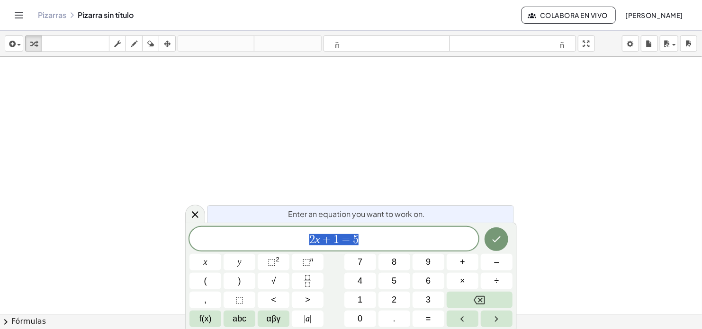
click at [386, 233] on span "2 x + 1 = 5" at bounding box center [333, 239] width 289 height 13
click at [337, 240] on span "1" at bounding box center [336, 239] width 6 height 11
click at [498, 240] on icon "Done" at bounding box center [495, 239] width 11 height 11
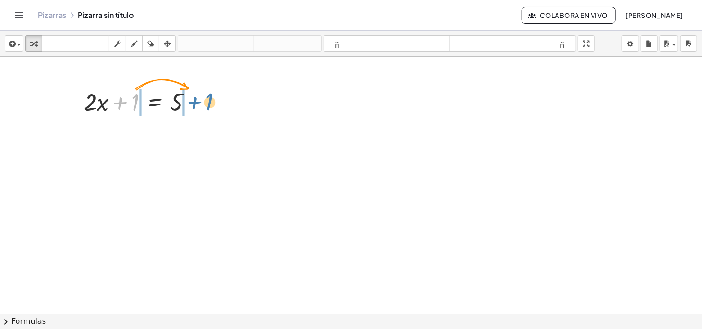
drag, startPoint x: 130, startPoint y: 107, endPoint x: 204, endPoint y: 107, distance: 74.3
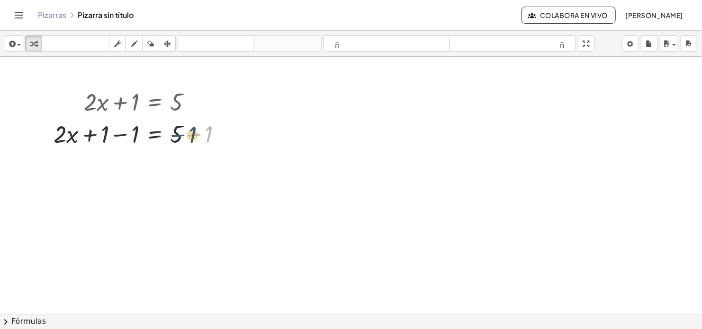
drag, startPoint x: 196, startPoint y: 135, endPoint x: 177, endPoint y: 137, distance: 18.5
click at [177, 137] on div at bounding box center [142, 133] width 186 height 32
drag, startPoint x: 179, startPoint y: 138, endPoint x: 210, endPoint y: 137, distance: 30.3
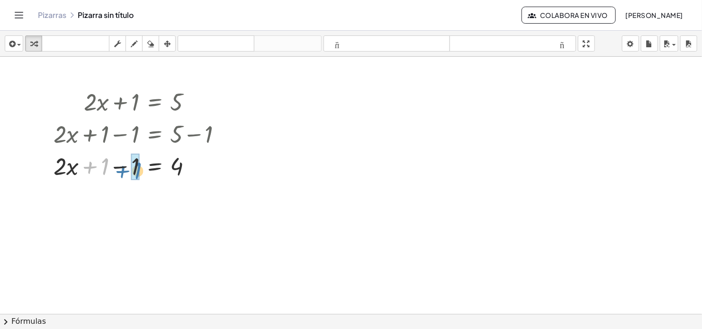
drag, startPoint x: 101, startPoint y: 170, endPoint x: 134, endPoint y: 174, distance: 32.9
drag, startPoint x: 133, startPoint y: 137, endPoint x: 103, endPoint y: 132, distance: 30.7
click at [103, 132] on div at bounding box center [142, 133] width 186 height 32
drag, startPoint x: 135, startPoint y: 134, endPoint x: 107, endPoint y: 135, distance: 28.4
click at [107, 135] on div at bounding box center [142, 133] width 186 height 32
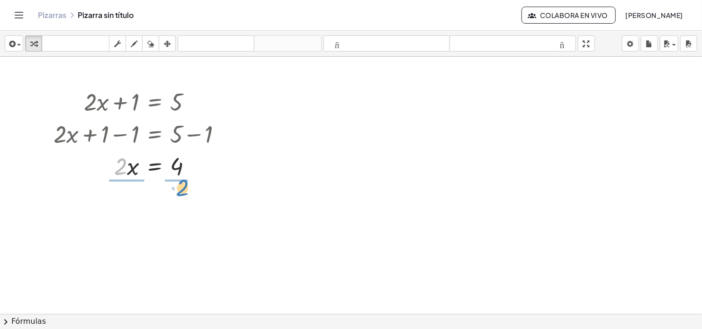
drag, startPoint x: 121, startPoint y: 170, endPoint x: 183, endPoint y: 192, distance: 65.6
drag, startPoint x: 121, startPoint y: 196, endPoint x: 126, endPoint y: 218, distance: 22.4
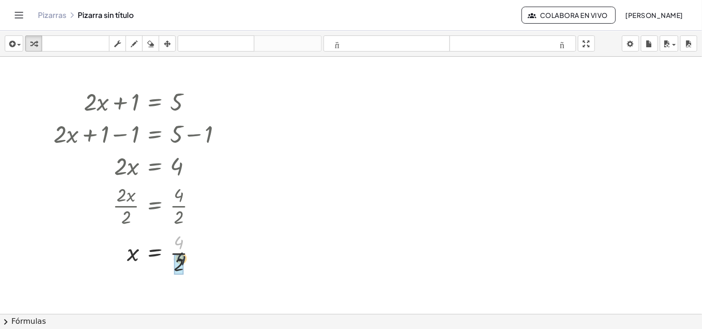
drag, startPoint x: 180, startPoint y: 241, endPoint x: 182, endPoint y: 263, distance: 21.9
click at [157, 275] on icon at bounding box center [155, 277] width 9 height 8
click at [154, 276] on span "×" at bounding box center [155, 277] width 6 height 14
click at [128, 283] on div at bounding box center [142, 284] width 186 height 32
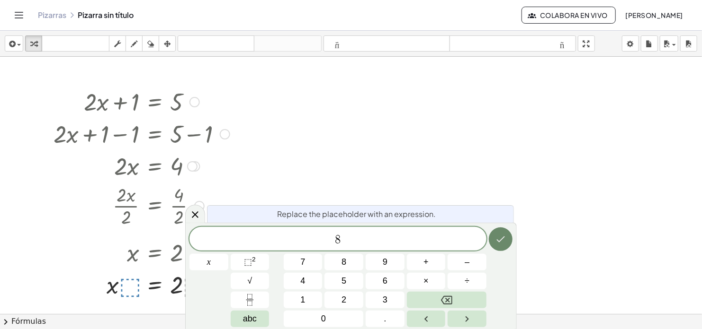
click at [499, 240] on icon "Done" at bounding box center [500, 239] width 11 height 11
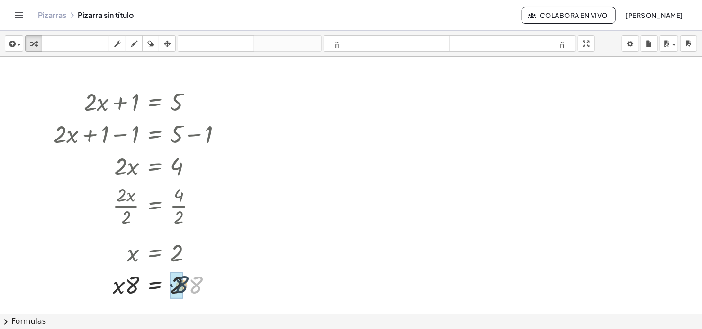
drag, startPoint x: 190, startPoint y: 288, endPoint x: 183, endPoint y: 287, distance: 7.2
drag, startPoint x: 132, startPoint y: 290, endPoint x: 179, endPoint y: 314, distance: 53.4
click at [179, 314] on div "insertar seleccione uno: Expresión matemática Función Texto Vídeo de YouTube Gr…" at bounding box center [351, 180] width 702 height 299
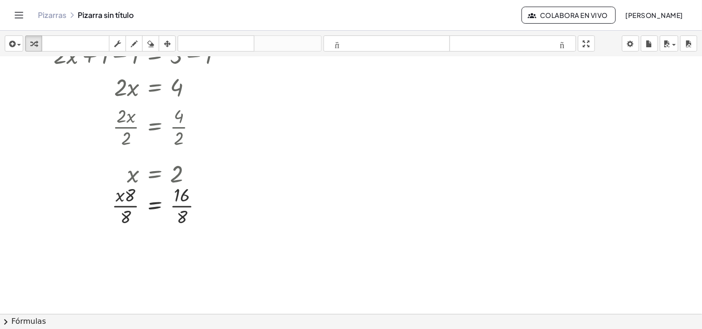
scroll to position [103, 0]
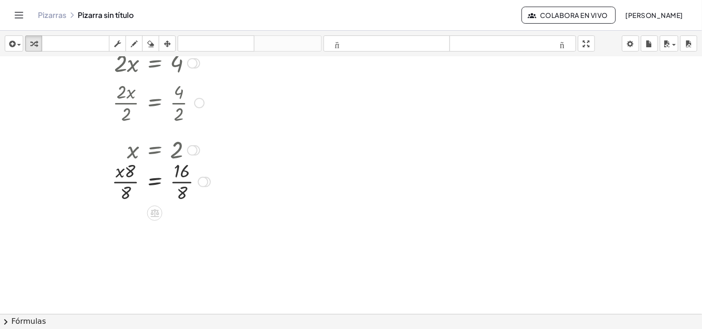
click at [132, 172] on div at bounding box center [142, 181] width 186 height 47
drag, startPoint x: 132, startPoint y: 172, endPoint x: 128, endPoint y: 205, distance: 32.4
drag, startPoint x: 181, startPoint y: 218, endPoint x: 193, endPoint y: 247, distance: 31.0
drag, startPoint x: 183, startPoint y: 193, endPoint x: 185, endPoint y: 173, distance: 19.9
click at [185, 173] on div at bounding box center [134, 181] width 201 height 47
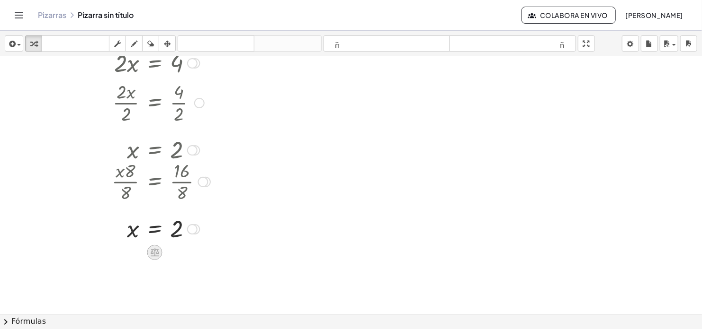
click at [152, 253] on icon at bounding box center [155, 253] width 9 height 8
click at [193, 249] on icon at bounding box center [192, 253] width 9 height 9
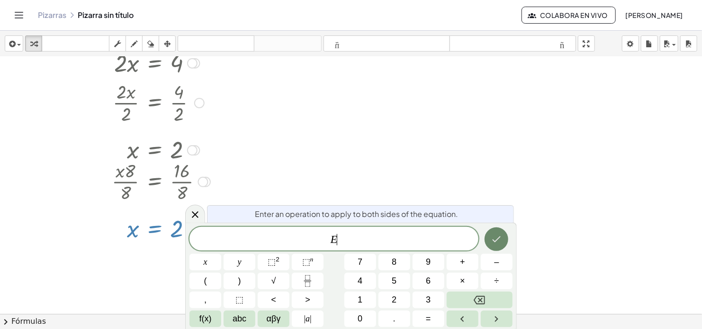
click at [503, 239] on button "Done" at bounding box center [496, 240] width 24 height 24
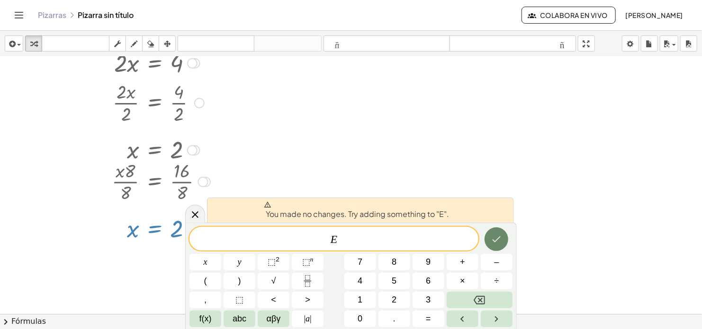
click at [496, 240] on icon "Done" at bounding box center [495, 239] width 11 height 11
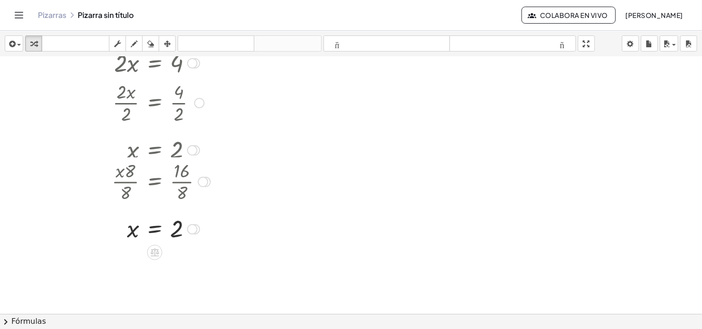
drag, startPoint x: 193, startPoint y: 228, endPoint x: 198, endPoint y: 228, distance: 5.7
click at [155, 230] on div "x = 2" at bounding box center [155, 230] width 0 height 0
click at [198, 228] on div at bounding box center [194, 229] width 10 height 10
click at [196, 229] on div "Transform line Copy line as LaTeX Copy derivation as LaTeX Expand new lines: On" at bounding box center [192, 229] width 10 height 10
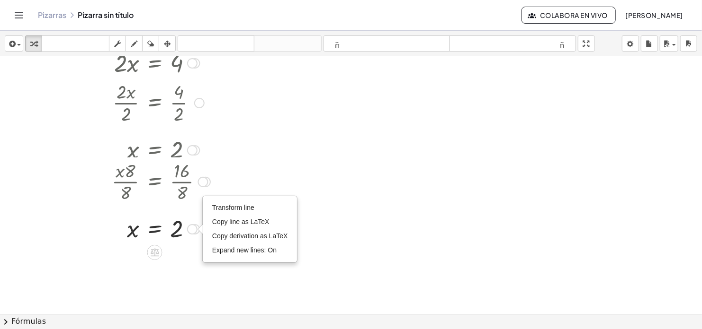
click at [197, 228] on div "+ · 2 · x + 1 = 5 + · 2 · x + 1 − 1 = + 5 − 1 + · 2 · x + 1 − 1 = 4 + · 2 · x +…" at bounding box center [137, 113] width 197 height 267
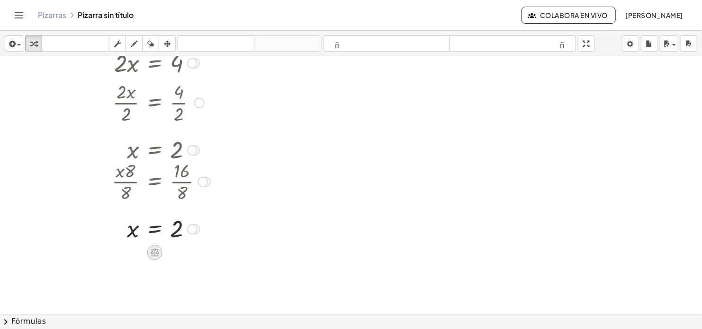
click at [153, 253] on icon at bounding box center [155, 253] width 9 height 8
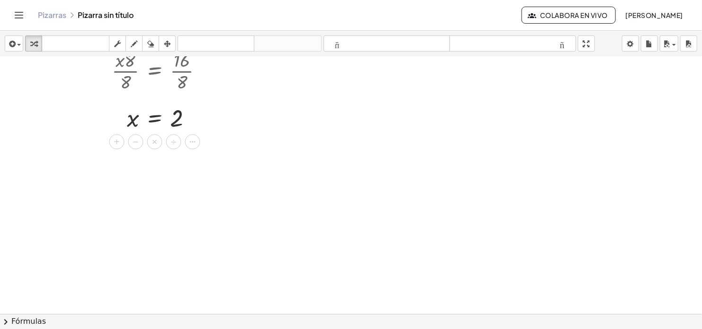
scroll to position [216, 0]
click at [155, 140] on span "×" at bounding box center [155, 140] width 6 height 14
click at [129, 147] on div at bounding box center [142, 148] width 186 height 32
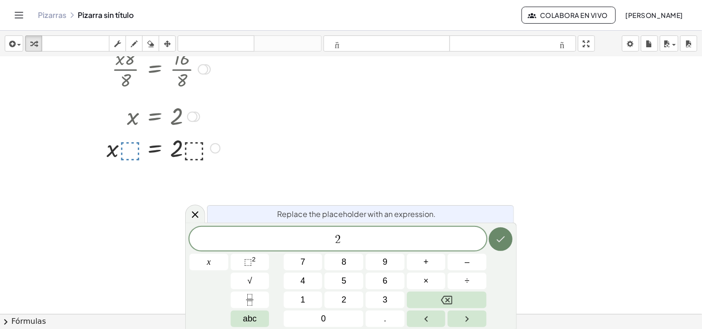
click at [499, 241] on icon "Done" at bounding box center [501, 240] width 9 height 6
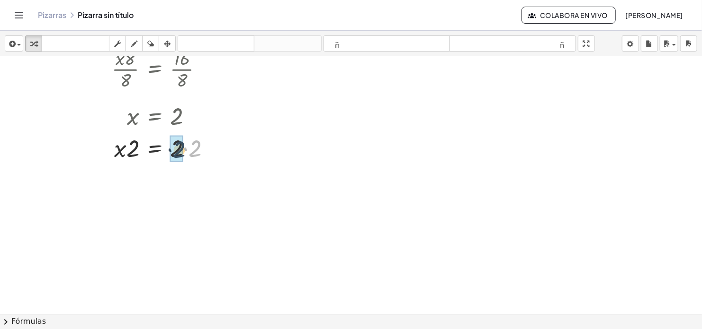
drag, startPoint x: 194, startPoint y: 152, endPoint x: 175, endPoint y: 153, distance: 18.5
drag, startPoint x: 132, startPoint y: 184, endPoint x: 179, endPoint y: 207, distance: 52.3
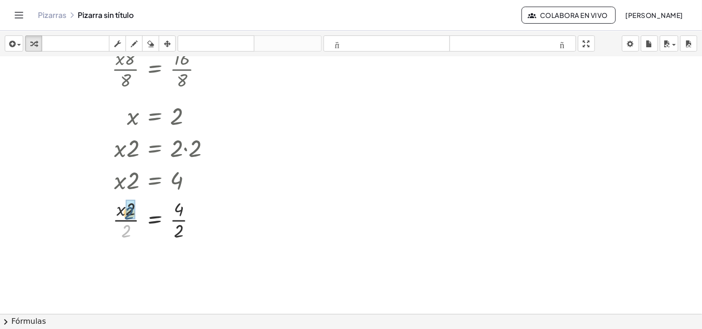
drag, startPoint x: 127, startPoint y: 230, endPoint x: 130, endPoint y: 210, distance: 19.6
drag, startPoint x: 181, startPoint y: 276, endPoint x: 182, endPoint y: 258, distance: 18.0
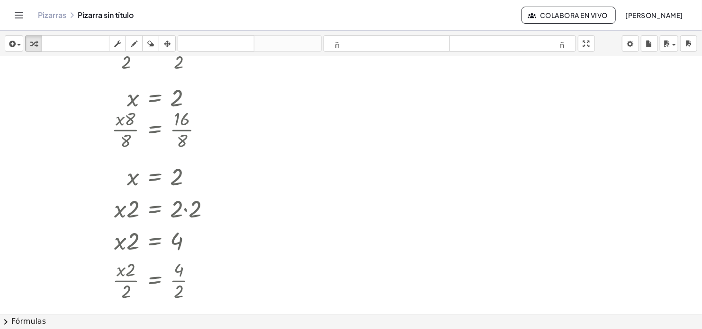
scroll to position [0, 0]
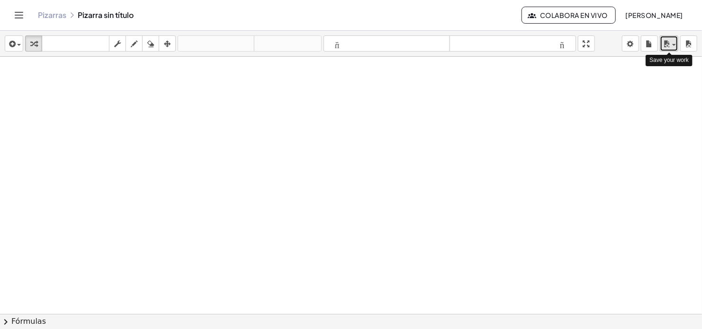
click at [674, 45] on span "button" at bounding box center [674, 45] width 4 height 2
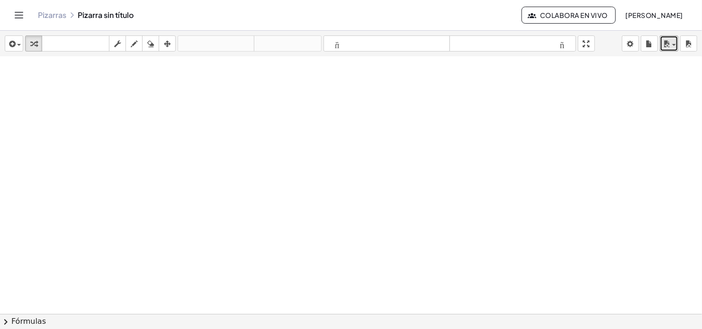
scroll to position [516, 0]
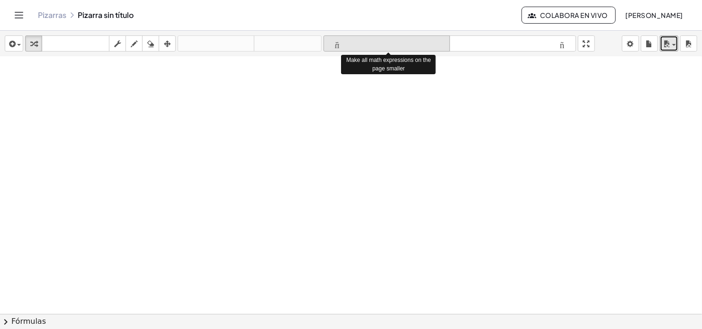
click at [363, 45] on icon "formato_tamaño" at bounding box center [387, 43] width 122 height 11
click at [338, 47] on icon "formato_tamaño" at bounding box center [387, 43] width 122 height 11
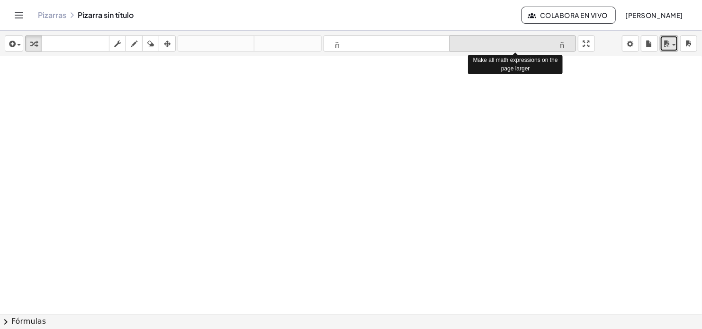
click at [568, 47] on icon "formato_tamaño" at bounding box center [513, 43] width 122 height 11
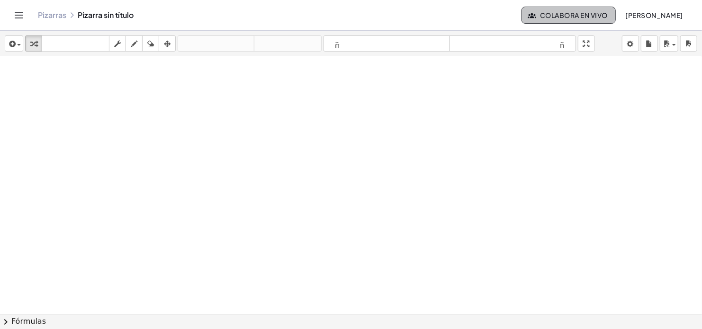
click at [572, 14] on span "Colabora en vivo" at bounding box center [568, 15] width 78 height 9
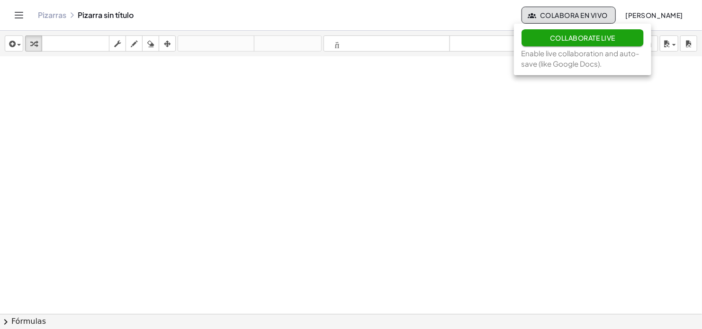
click at [625, 108] on div at bounding box center [351, 57] width 702 height 1032
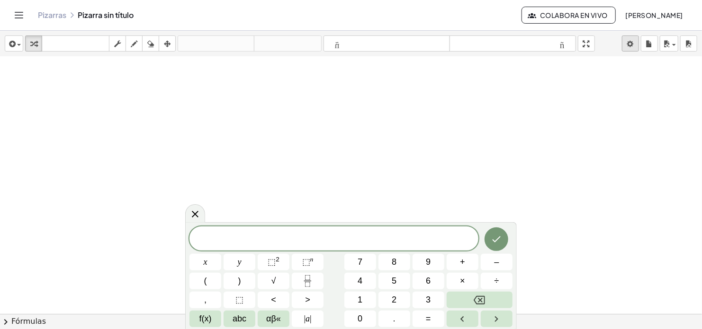
click at [631, 44] on body "**********" at bounding box center [351, 164] width 702 height 329
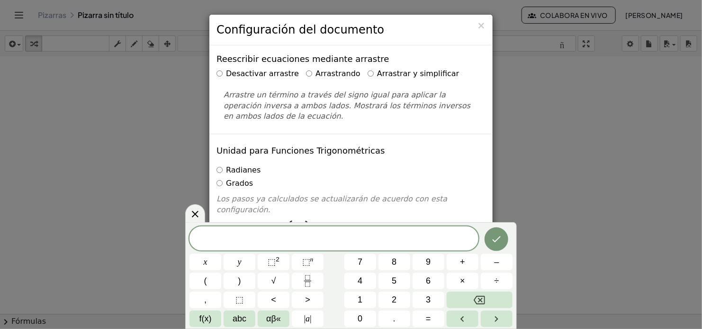
scroll to position [0, 0]
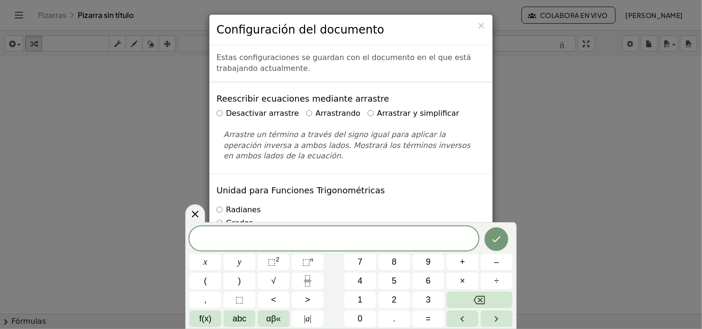
click at [374, 116] on label "Arrastrar y simplificar" at bounding box center [413, 113] width 92 height 11
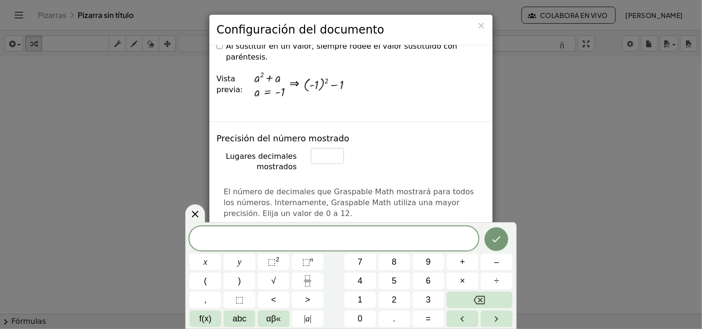
scroll to position [401, 0]
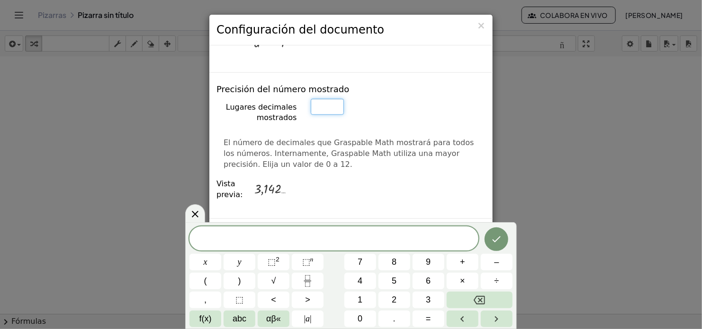
click at [321, 99] on input "*" at bounding box center [327, 107] width 33 height 16
click at [332, 99] on input "*" at bounding box center [327, 107] width 33 height 16
click at [385, 99] on div "*" at bounding box center [397, 107] width 189 height 16
type input "*"
click at [333, 99] on input "*" at bounding box center [327, 107] width 33 height 16
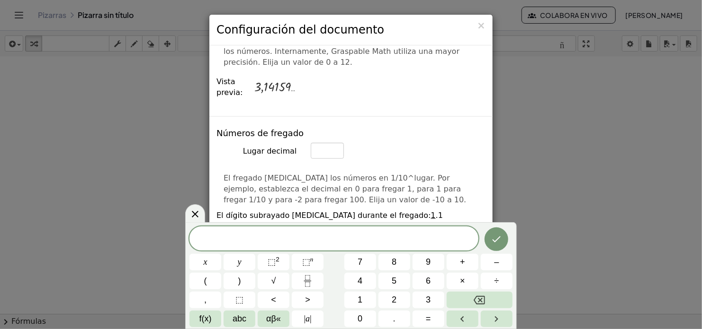
scroll to position [508, 0]
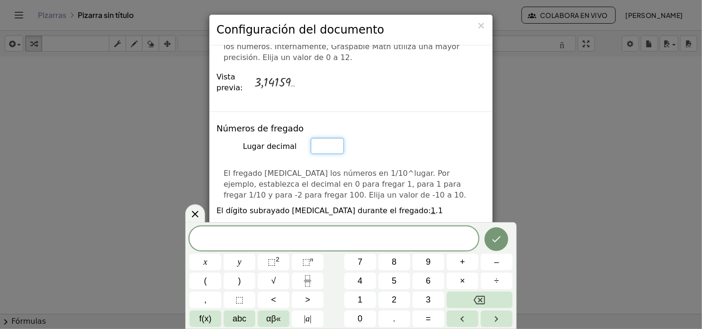
click at [329, 8] on input "*" at bounding box center [327, 0] width 33 height 16
click at [332, 8] on input "*" at bounding box center [327, 0] width 33 height 16
click at [333, 8] on input "*" at bounding box center [327, 0] width 33 height 16
click at [331, 8] on input "*" at bounding box center [327, 0] width 33 height 16
click at [332, 8] on input "*" at bounding box center [327, 0] width 33 height 16
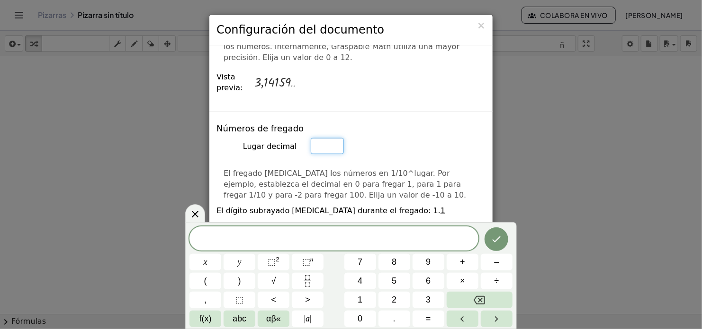
type input "*"
click at [332, 8] on input "*" at bounding box center [327, 0] width 33 height 16
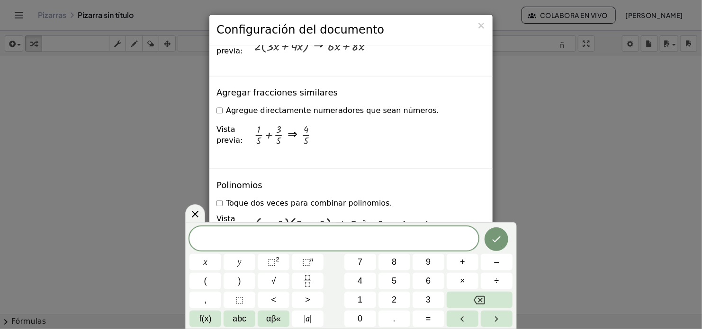
scroll to position [843, 0]
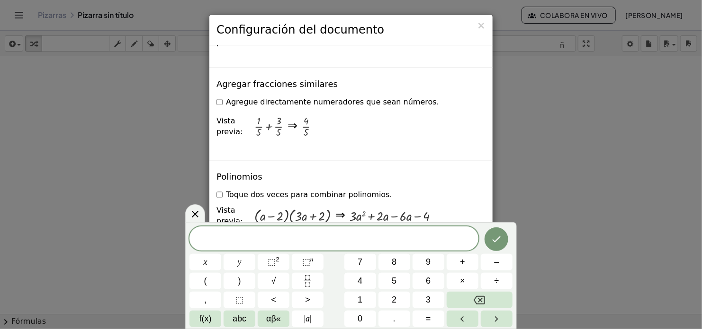
click at [307, 209] on div at bounding box center [292, 217] width 76 height 16
click at [463, 202] on div "+ · 3 · a 2 + · 2 · a − · 6 · a − 4" at bounding box center [415, 217] width 133 height 30
drag, startPoint x: 307, startPoint y: 184, endPoint x: 276, endPoint y: 186, distance: 30.8
click at [276, 209] on div at bounding box center [292, 217] width 76 height 16
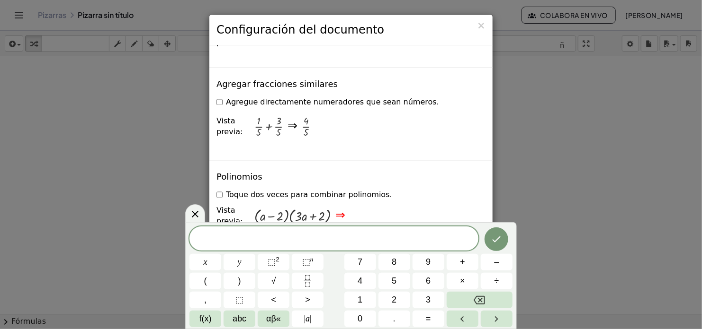
click at [338, 208] on div "⇒" at bounding box center [340, 216] width 10 height 17
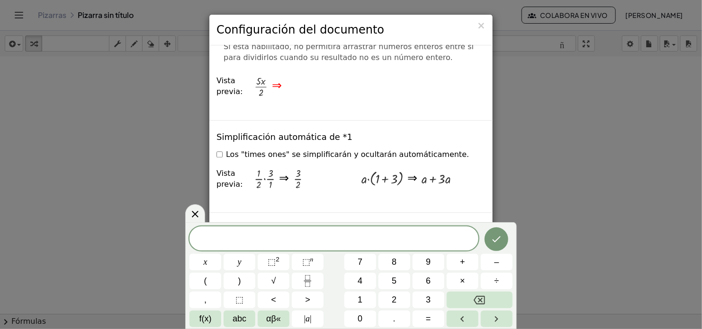
scroll to position [1209, 0]
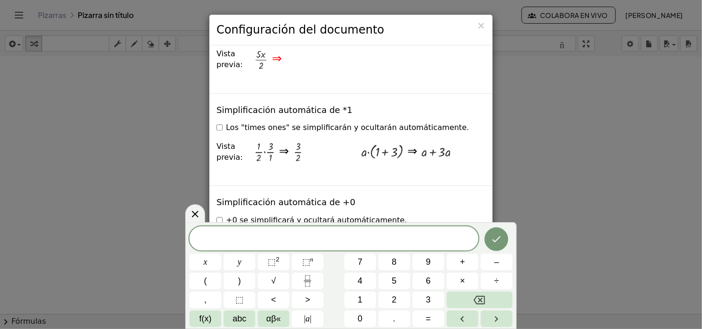
click at [427, 145] on div at bounding box center [436, 152] width 29 height 14
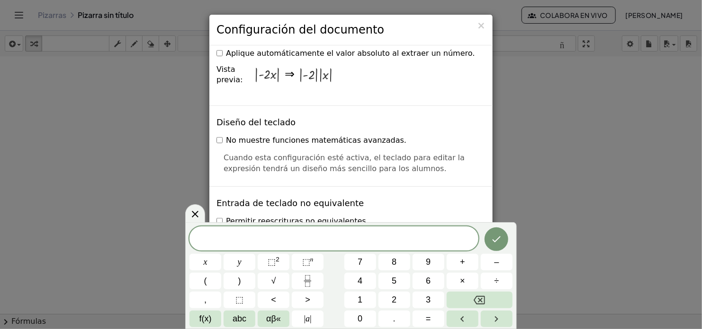
scroll to position [1967, 0]
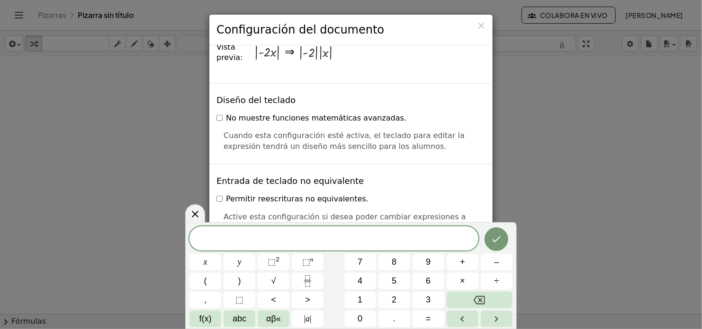
drag, startPoint x: 416, startPoint y: 27, endPoint x: 433, endPoint y: 23, distance: 18.1
click at [435, 22] on h3 "Configuración del documento" at bounding box center [350, 30] width 269 height 16
click at [195, 215] on icon at bounding box center [195, 214] width 7 height 7
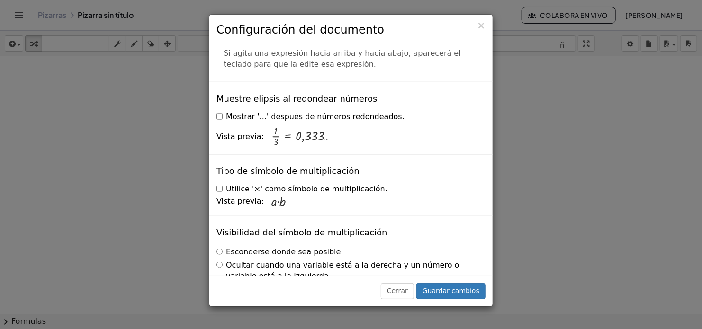
scroll to position [2323, 0]
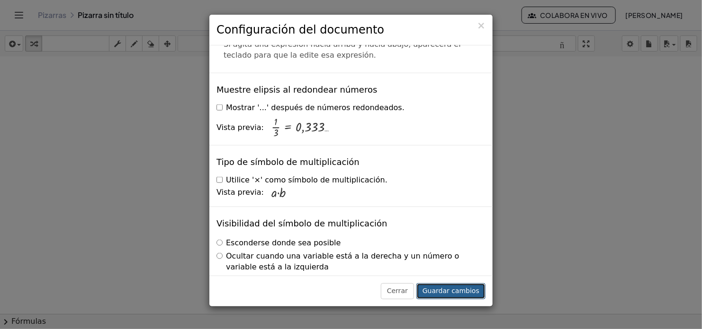
click at [460, 292] on button "Guardar cambios" at bounding box center [450, 292] width 69 height 16
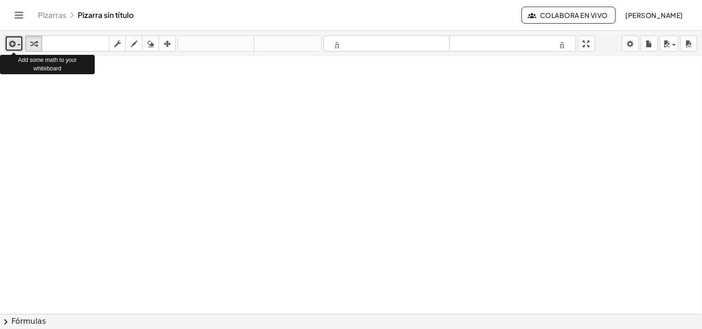
click at [19, 45] on span "button" at bounding box center [19, 45] width 4 height 2
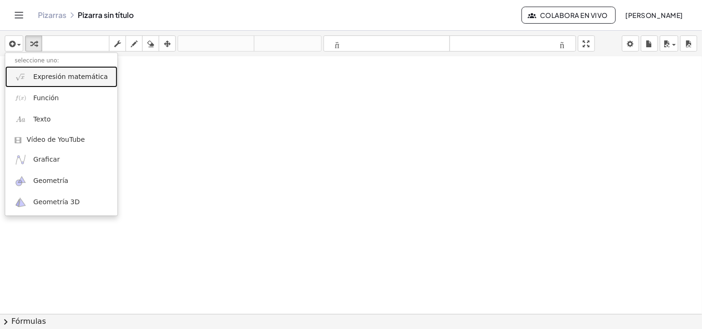
click at [58, 79] on span "Expresión matemática" at bounding box center [70, 76] width 74 height 9
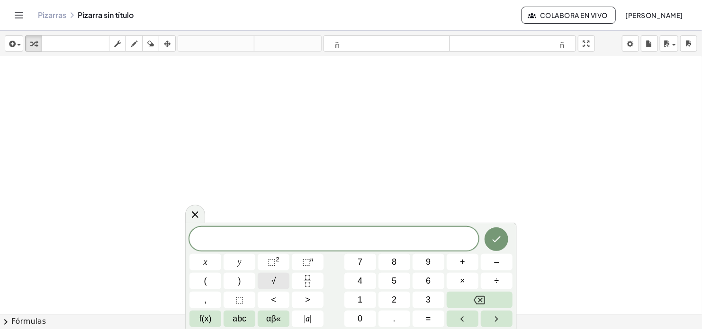
click at [277, 281] on button "√" at bounding box center [274, 281] width 32 height 17
click at [386, 240] on span "√ 2 x + 4" at bounding box center [333, 239] width 289 height 15
click at [308, 238] on span "√" at bounding box center [306, 239] width 9 height 11
drag, startPoint x: 303, startPoint y: 241, endPoint x: 335, endPoint y: 243, distance: 31.3
click at [277, 261] on sup "2" at bounding box center [278, 259] width 4 height 7
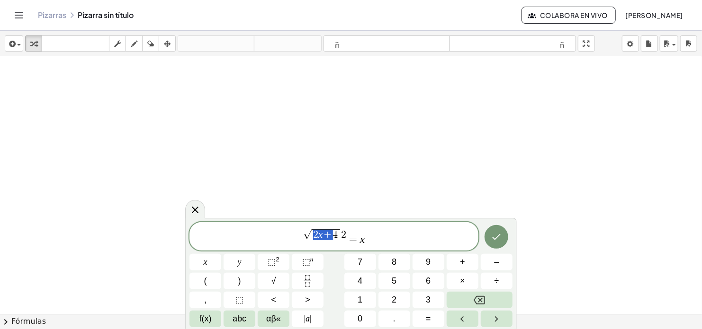
drag, startPoint x: 308, startPoint y: 236, endPoint x: 335, endPoint y: 237, distance: 27.0
click at [335, 237] on span "√ 2 x + 4" at bounding box center [322, 235] width 38 height 12
click at [279, 260] on button "⬚ 2" at bounding box center [274, 262] width 32 height 17
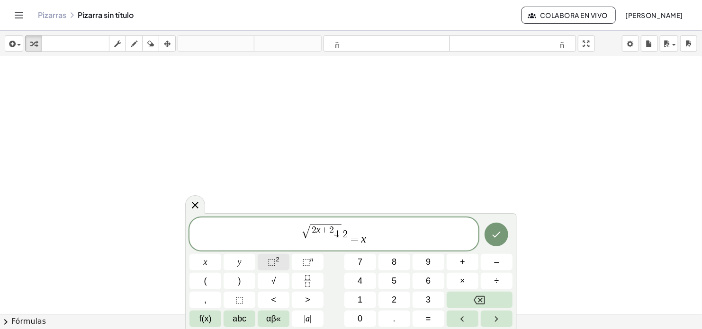
click at [279, 260] on button "⬚ 2" at bounding box center [274, 262] width 32 height 17
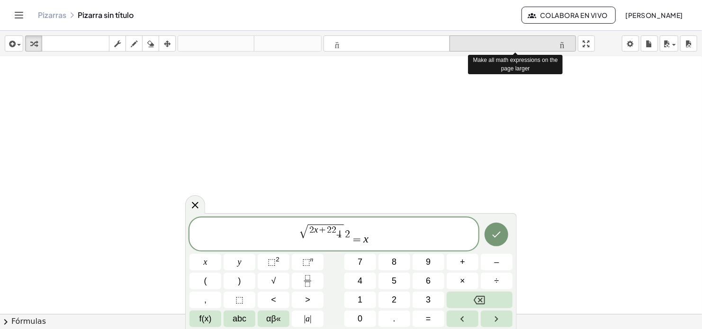
click at [569, 46] on icon "formato_tamaño" at bounding box center [513, 43] width 122 height 11
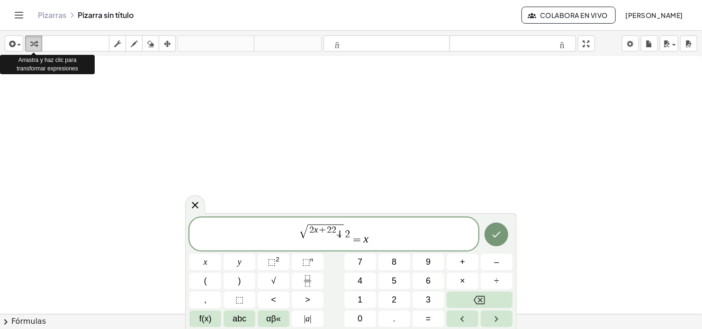
click at [36, 44] on icon "button" at bounding box center [33, 43] width 7 height 11
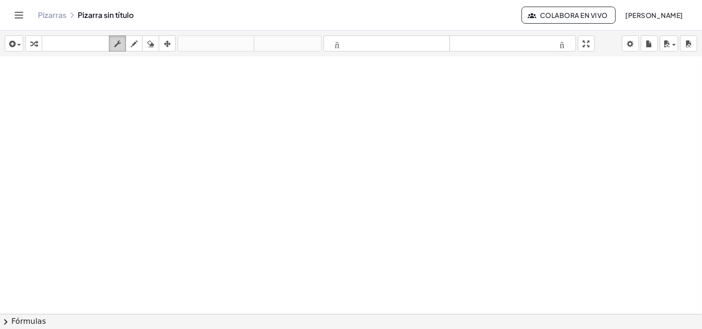
click at [117, 44] on icon "button" at bounding box center [117, 43] width 7 height 11
click at [132, 42] on icon "button" at bounding box center [134, 43] width 7 height 11
click at [210, 127] on div at bounding box center [351, 57] width 702 height 1032
click at [116, 44] on icon "button" at bounding box center [117, 43] width 7 height 11
drag, startPoint x: 199, startPoint y: 143, endPoint x: 210, endPoint y: 125, distance: 20.8
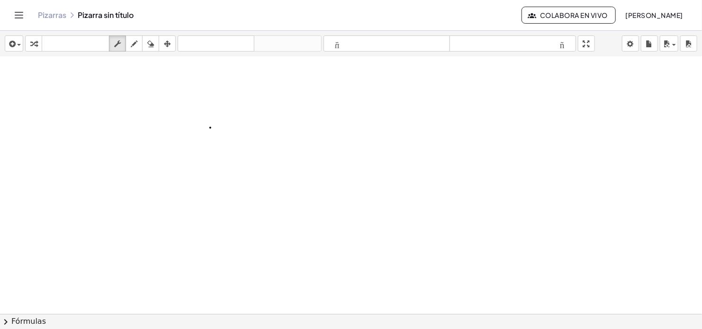
click at [240, 147] on div at bounding box center [351, 57] width 702 height 1032
click at [210, 125] on div at bounding box center [351, 57] width 702 height 1032
click at [132, 42] on icon "button" at bounding box center [134, 43] width 7 height 11
drag, startPoint x: 193, startPoint y: 146, endPoint x: 221, endPoint y: 172, distance: 38.2
click at [221, 172] on div at bounding box center [351, 57] width 702 height 1032
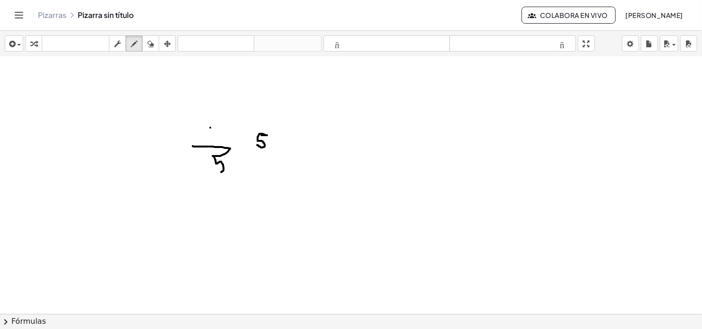
drag, startPoint x: 261, startPoint y: 135, endPoint x: 257, endPoint y: 145, distance: 10.8
click at [257, 145] on div at bounding box center [351, 57] width 702 height 1032
click at [152, 43] on icon "button" at bounding box center [150, 43] width 7 height 11
drag, startPoint x: 190, startPoint y: 142, endPoint x: 204, endPoint y: 159, distance: 21.8
click at [212, 172] on div at bounding box center [351, 57] width 702 height 1032
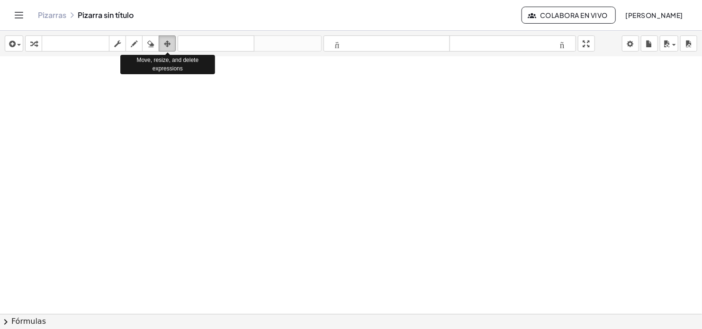
click at [166, 43] on icon "button" at bounding box center [167, 43] width 7 height 11
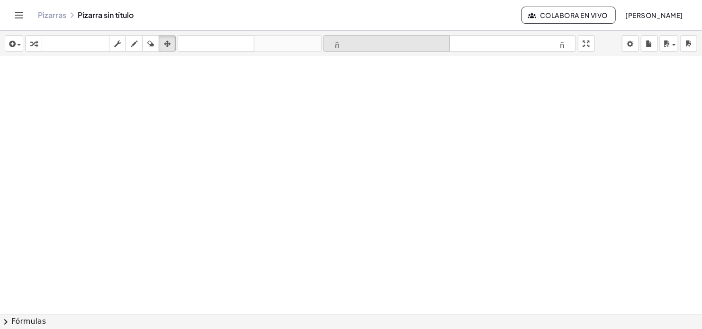
click at [346, 42] on icon "formato_tamaño" at bounding box center [387, 43] width 122 height 11
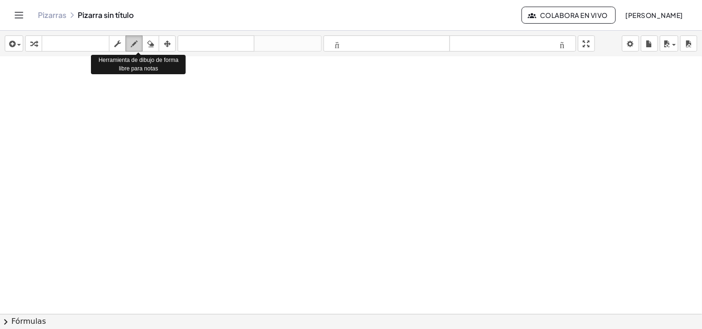
click at [135, 44] on icon "button" at bounding box center [134, 43] width 7 height 11
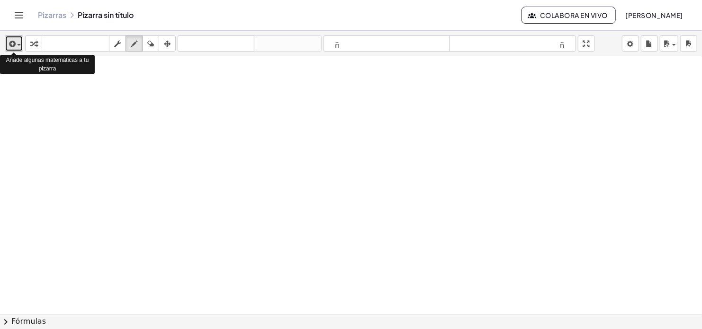
click at [19, 46] on div "button" at bounding box center [14, 43] width 14 height 11
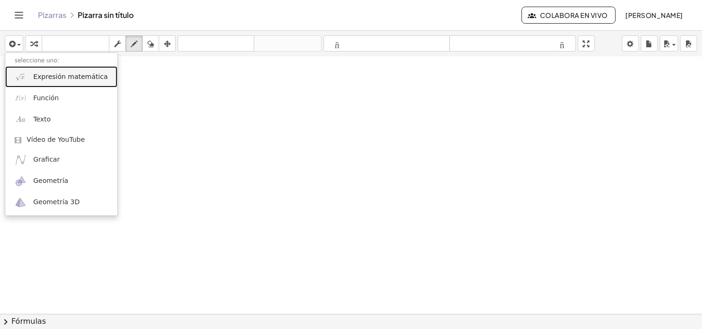
click at [56, 78] on span "Expresión matemática" at bounding box center [70, 76] width 74 height 9
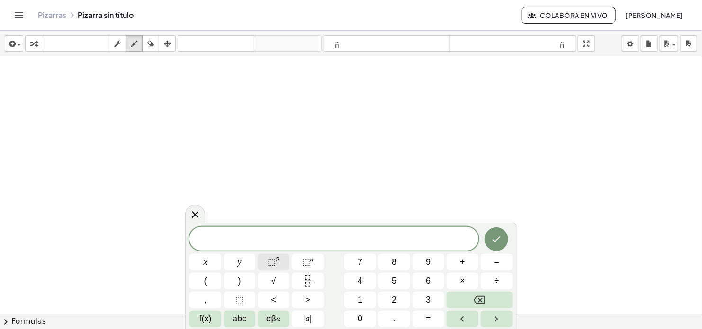
click at [274, 260] on span "⬚" at bounding box center [271, 262] width 8 height 9
click at [327, 245] on span "2" at bounding box center [333, 238] width 289 height 17
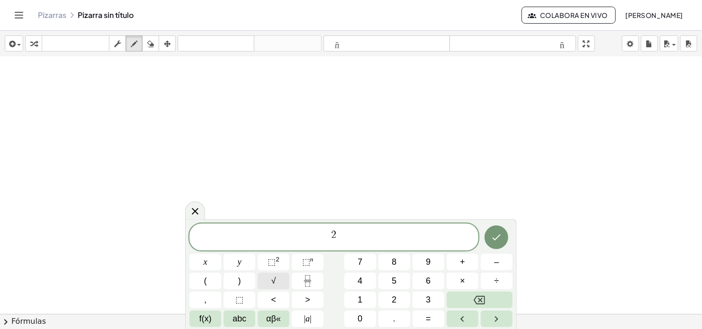
click at [275, 282] on span "√" at bounding box center [273, 281] width 5 height 13
click at [356, 242] on span "√ 5 2" at bounding box center [333, 238] width 289 height 17
click at [491, 238] on icon "Done" at bounding box center [495, 237] width 11 height 11
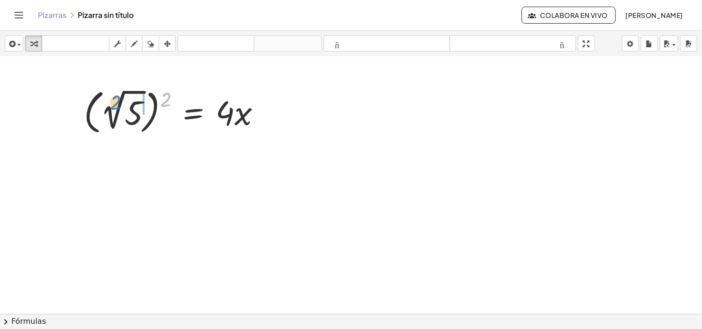
drag, startPoint x: 163, startPoint y: 102, endPoint x: 113, endPoint y: 105, distance: 50.3
click at [113, 105] on div at bounding box center [176, 111] width 194 height 53
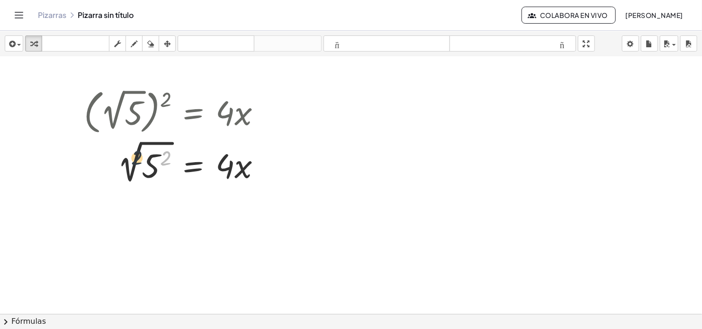
drag, startPoint x: 152, startPoint y: 158, endPoint x: 130, endPoint y: 160, distance: 22.8
click at [130, 160] on div at bounding box center [176, 162] width 194 height 49
drag, startPoint x: 152, startPoint y: 169, endPoint x: 128, endPoint y: 160, distance: 26.2
click at [129, 160] on div at bounding box center [176, 162] width 194 height 49
drag, startPoint x: 151, startPoint y: 170, endPoint x: 113, endPoint y: 154, distance: 41.2
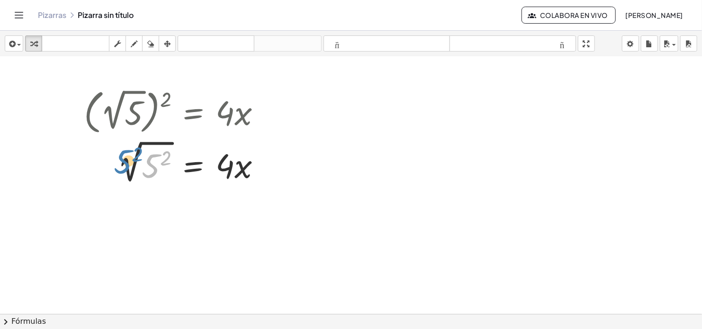
click at [113, 158] on div at bounding box center [176, 162] width 194 height 49
drag, startPoint x: 126, startPoint y: 165, endPoint x: 159, endPoint y: 167, distance: 32.7
click at [159, 167] on div at bounding box center [176, 162] width 194 height 49
drag, startPoint x: 165, startPoint y: 159, endPoint x: 122, endPoint y: 160, distance: 43.6
click at [122, 160] on div at bounding box center [176, 162] width 194 height 49
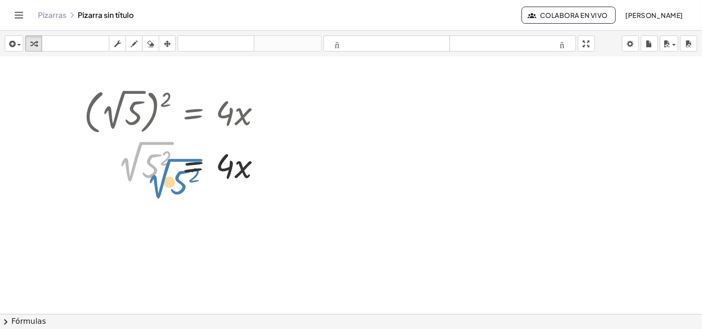
drag, startPoint x: 138, startPoint y: 152, endPoint x: 179, endPoint y: 160, distance: 41.5
click at [178, 163] on div at bounding box center [176, 162] width 194 height 49
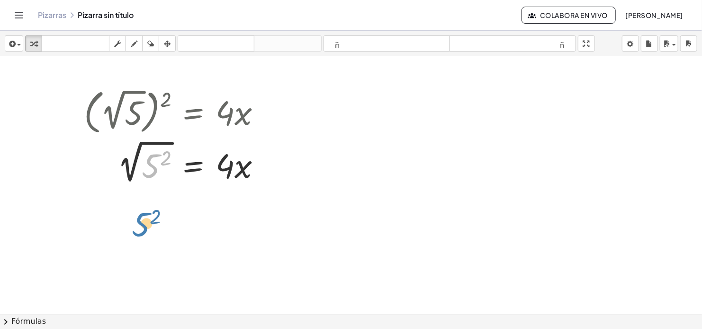
drag, startPoint x: 153, startPoint y: 170, endPoint x: 143, endPoint y: 231, distance: 60.9
click at [143, 231] on div "( 2 √ 5 ) 2 = · 4 · x ( 5 2 ) 2 √ 5 2 = · 4 · x ( )" at bounding box center [351, 57] width 702 height 1032
drag, startPoint x: 151, startPoint y: 158, endPoint x: 118, endPoint y: 146, distance: 35.0
click at [121, 148] on div at bounding box center [176, 162] width 194 height 49
drag, startPoint x: 166, startPoint y: 160, endPoint x: 134, endPoint y: 145, distance: 35.4
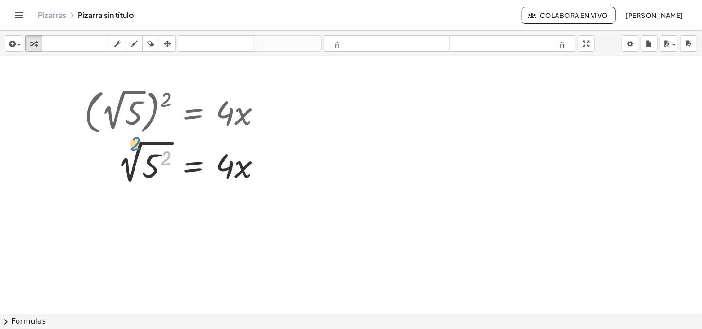
click at [134, 145] on div at bounding box center [176, 162] width 194 height 49
drag, startPoint x: 161, startPoint y: 157, endPoint x: 189, endPoint y: 160, distance: 28.6
click at [189, 160] on div at bounding box center [176, 162] width 194 height 49
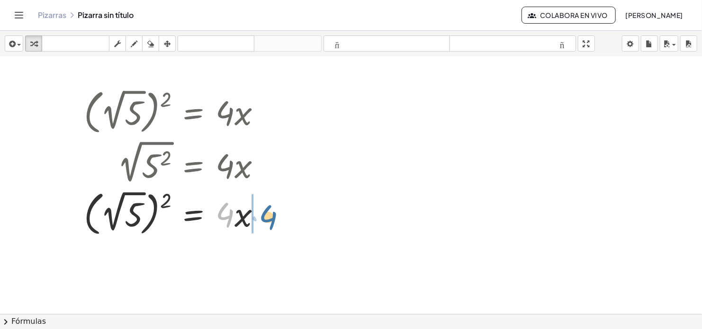
drag, startPoint x: 225, startPoint y: 219, endPoint x: 274, endPoint y: 222, distance: 48.8
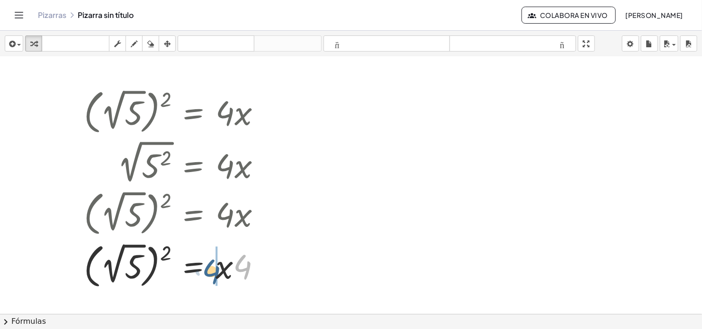
drag, startPoint x: 244, startPoint y: 266, endPoint x: 212, endPoint y: 271, distance: 32.1
click at [212, 271] on div at bounding box center [176, 265] width 194 height 53
drag, startPoint x: 114, startPoint y: 256, endPoint x: 167, endPoint y: 273, distance: 55.8
click at [167, 273] on div at bounding box center [176, 265] width 194 height 53
drag, startPoint x: 166, startPoint y: 254, endPoint x: 111, endPoint y: 271, distance: 57.0
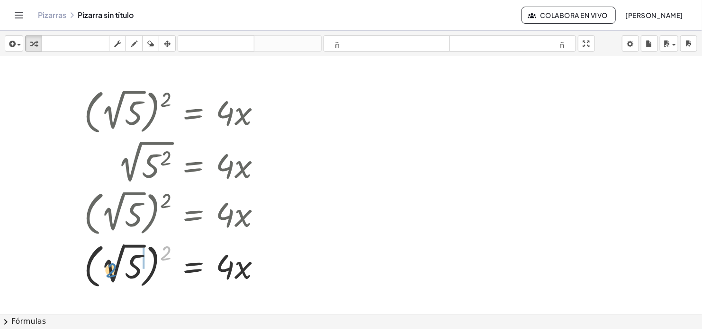
click at [111, 271] on div at bounding box center [176, 265] width 194 height 53
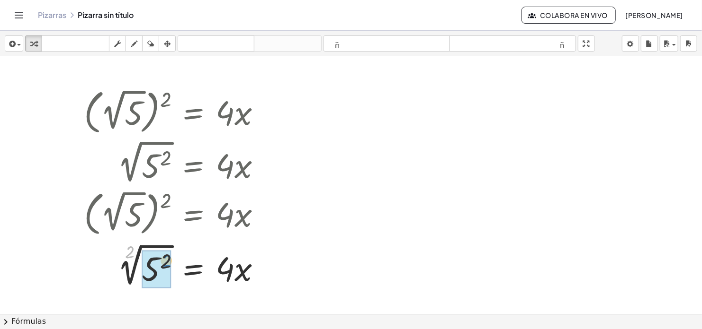
drag, startPoint x: 129, startPoint y: 254, endPoint x: 166, endPoint y: 263, distance: 37.9
drag, startPoint x: 143, startPoint y: 260, endPoint x: 164, endPoint y: 276, distance: 26.3
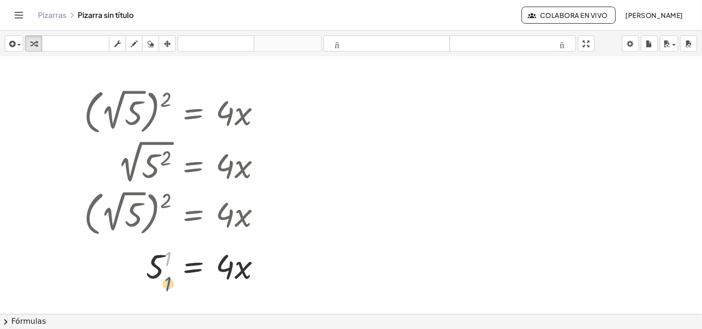
drag, startPoint x: 165, startPoint y: 259, endPoint x: 166, endPoint y: 289, distance: 29.8
click at [166, 285] on div at bounding box center [176, 265] width 194 height 44
drag, startPoint x: 230, startPoint y: 271, endPoint x: 176, endPoint y: 299, distance: 60.6
drag, startPoint x: 163, startPoint y: 245, endPoint x: 167, endPoint y: 282, distance: 37.1
click at [167, 282] on div at bounding box center [176, 265] width 194 height 66
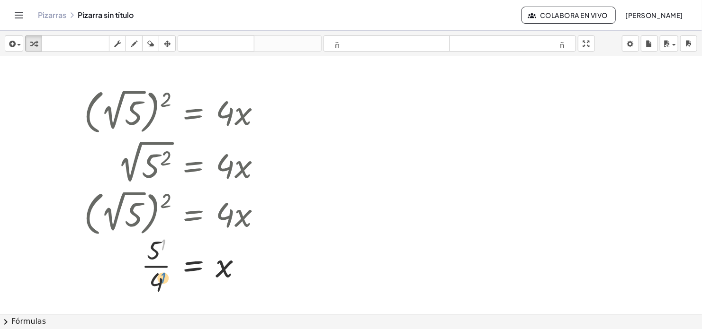
drag, startPoint x: 162, startPoint y: 245, endPoint x: 162, endPoint y: 278, distance: 33.1
click at [162, 278] on div at bounding box center [176, 265] width 194 height 66
drag, startPoint x: 155, startPoint y: 251, endPoint x: 160, endPoint y: 291, distance: 39.6
click at [159, 290] on div at bounding box center [176, 265] width 194 height 66
click at [246, 264] on div at bounding box center [246, 266] width 15 height 15
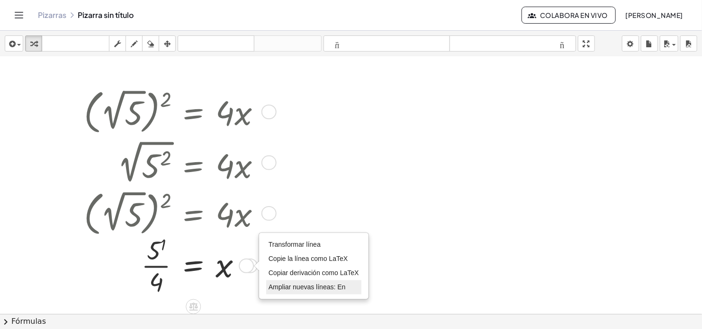
click at [329, 286] on span "Ampliar nuevas líneas: En" at bounding box center [306, 288] width 77 height 8
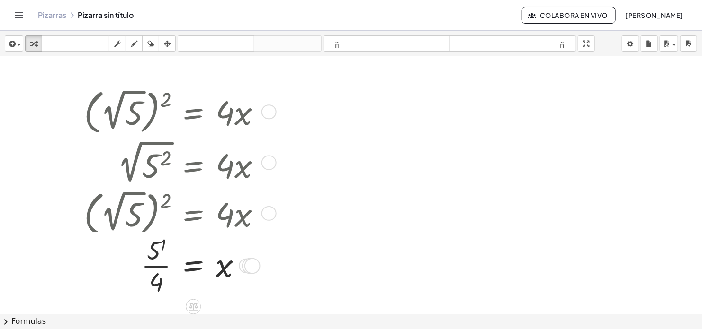
drag, startPoint x: 247, startPoint y: 267, endPoint x: 254, endPoint y: 267, distance: 6.7
click at [193, 267] on div "5 = · 4 x 1 · Transformar línea Copie la línea como LaTeX Copiar derivación com…" at bounding box center [193, 267] width 0 height 0
drag, startPoint x: 250, startPoint y: 265, endPoint x: 259, endPoint y: 267, distance: 9.1
click at [193, 267] on div "5 = · 4 x 1 · Transformar línea Copie la línea como LaTeX Copiar derivación com…" at bounding box center [193, 267] width 0 height 0
click at [255, 267] on div at bounding box center [249, 266] width 15 height 15
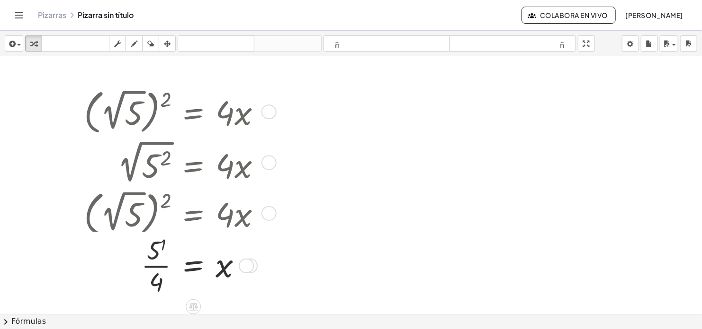
click at [248, 265] on div "Transformar línea Copie la línea como LaTeX Copiar derivación como LaTeX Amplia…" at bounding box center [246, 266] width 15 height 15
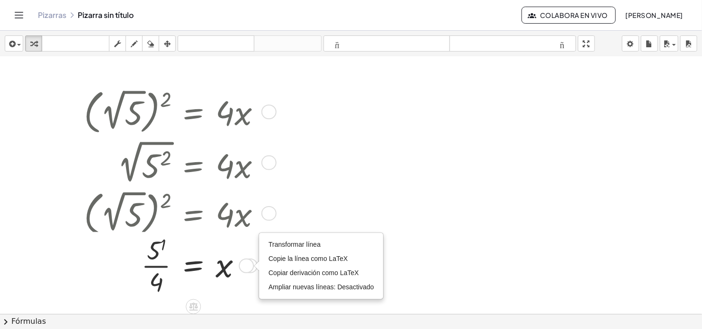
click at [253, 266] on div "Transformar línea Copie la línea como LaTeX Copiar derivación como LaTeX Amplia…" at bounding box center [246, 266] width 15 height 15
click at [297, 246] on span "Transformar línea" at bounding box center [294, 245] width 52 height 8
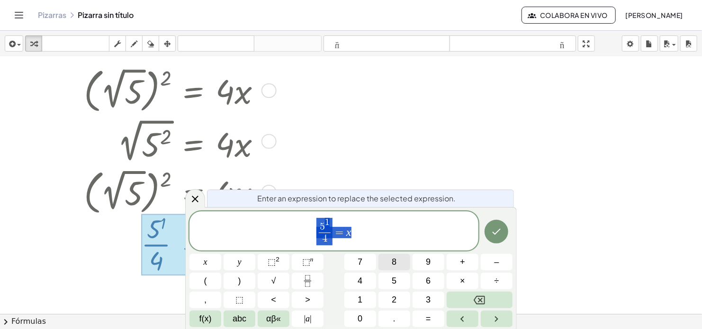
scroll to position [537, 0]
click at [498, 233] on icon "Done" at bounding box center [495, 231] width 11 height 11
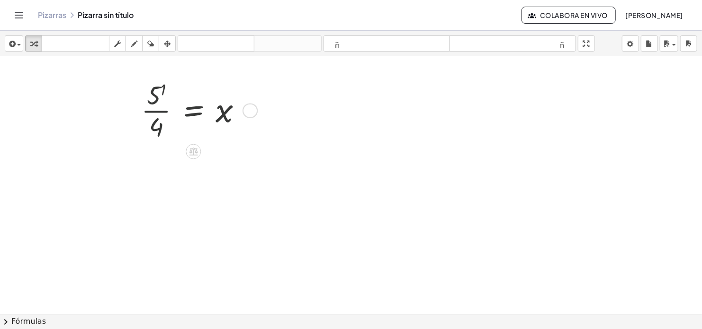
scroll to position [516, 0]
click at [149, 44] on icon "button" at bounding box center [150, 43] width 7 height 11
drag, startPoint x: 152, startPoint y: 89, endPoint x: 143, endPoint y: 127, distance: 39.4
click at [143, 127] on div at bounding box center [351, 57] width 702 height 1032
drag, startPoint x: 147, startPoint y: 105, endPoint x: 231, endPoint y: 124, distance: 86.7
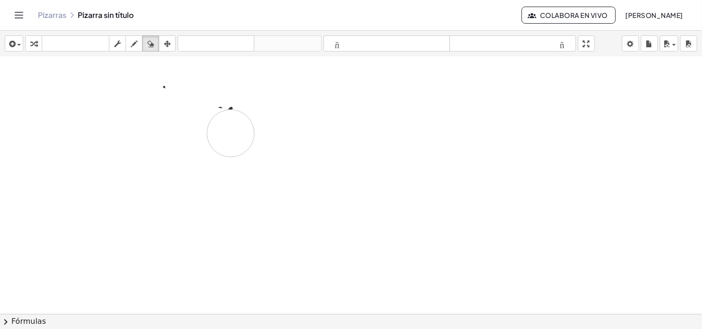
click at [232, 131] on div at bounding box center [351, 57] width 702 height 1032
drag, startPoint x: 208, startPoint y: 108, endPoint x: 177, endPoint y: 98, distance: 32.6
click at [177, 98] on div at bounding box center [351, 57] width 702 height 1032
drag, startPoint x: 155, startPoint y: 92, endPoint x: 136, endPoint y: 132, distance: 44.5
click at [136, 132] on div at bounding box center [351, 57] width 702 height 1032
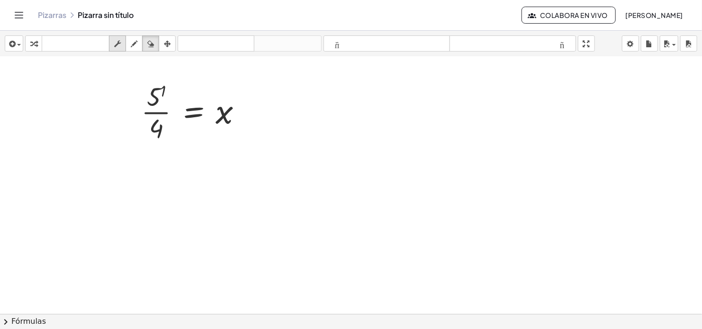
click at [119, 44] on icon "button" at bounding box center [117, 43] width 7 height 11
click at [162, 114] on div at bounding box center [195, 112] width 118 height 66
click at [34, 41] on icon "button" at bounding box center [33, 43] width 7 height 11
drag, startPoint x: 160, startPoint y: 106, endPoint x: 239, endPoint y: 120, distance: 80.3
click at [238, 120] on div at bounding box center [195, 112] width 118 height 66
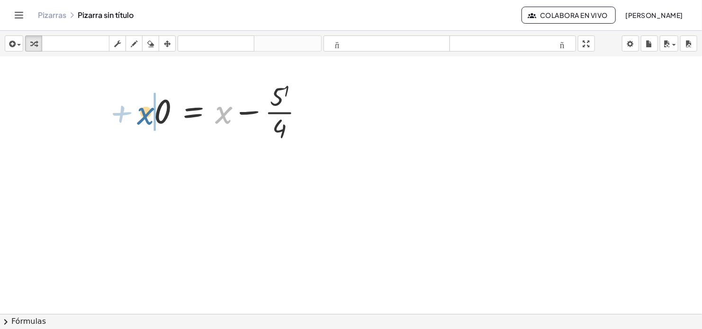
drag, startPoint x: 230, startPoint y: 117, endPoint x: 159, endPoint y: 123, distance: 71.7
click at [149, 118] on div "( 2 √ 5 ) 2 = · 4 · x 2 √ ( 5 2 ) = · 4 · x ( 2 √ 5 ) 2 = · 4 · x ( 2 √ 5 ) 2 =…" at bounding box center [234, 111] width 188 height 71
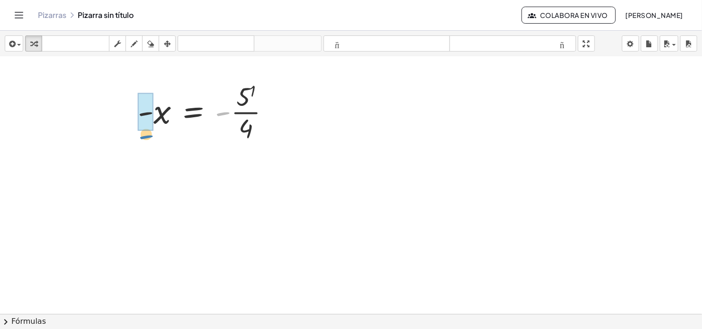
drag, startPoint x: 221, startPoint y: 113, endPoint x: 144, endPoint y: 136, distance: 80.1
click at [144, 136] on div at bounding box center [207, 112] width 149 height 66
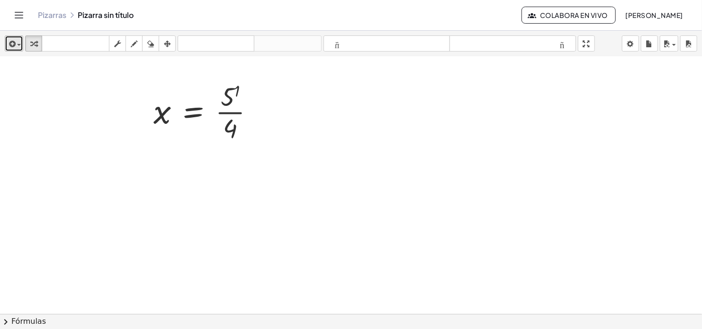
click at [17, 45] on span "button" at bounding box center [19, 45] width 4 height 2
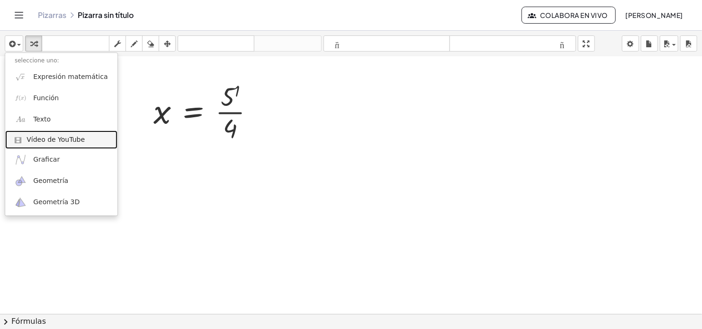
click at [51, 135] on span "Vídeo de YouTube" at bounding box center [56, 139] width 58 height 9
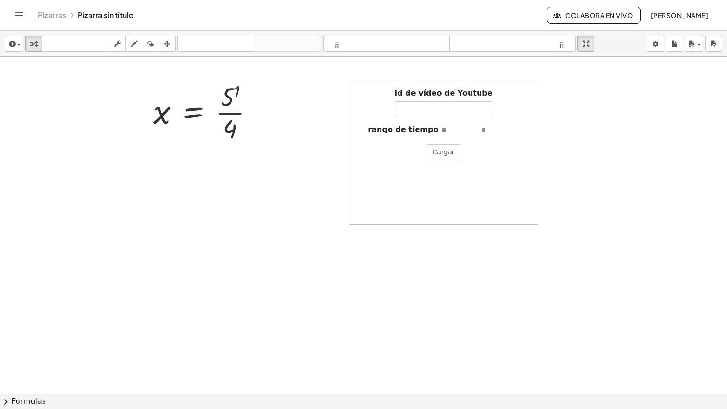
drag, startPoint x: 591, startPoint y: 44, endPoint x: 614, endPoint y: 108, distance: 67.8
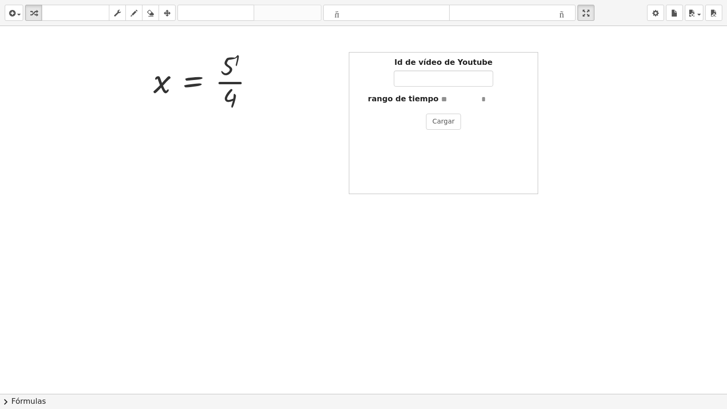
click at [614, 108] on div "**********" at bounding box center [363, 204] width 727 height 409
drag, startPoint x: 590, startPoint y: 15, endPoint x: 565, endPoint y: -41, distance: 61.7
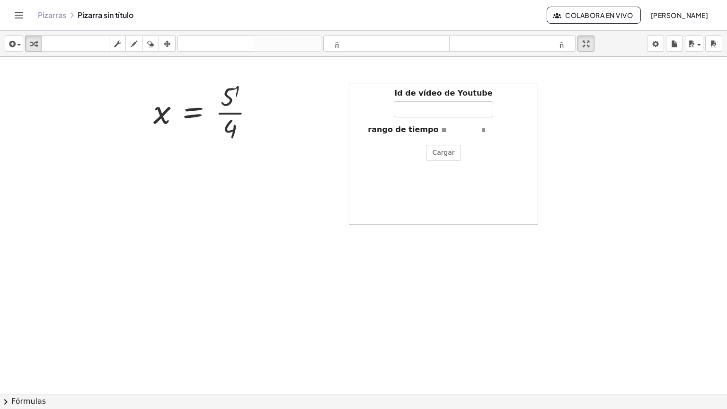
click at [565, 0] on html "**********" at bounding box center [363, 204] width 727 height 409
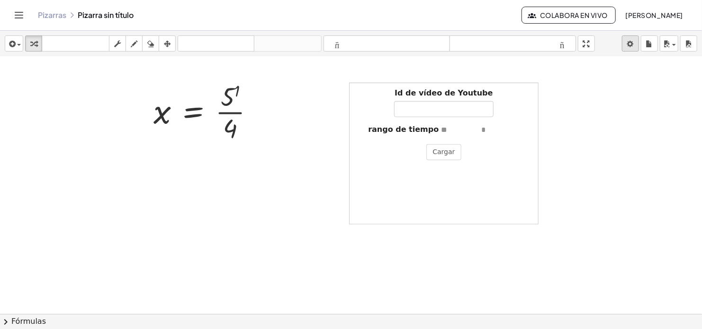
click at [632, 46] on body "**********" at bounding box center [351, 164] width 702 height 329
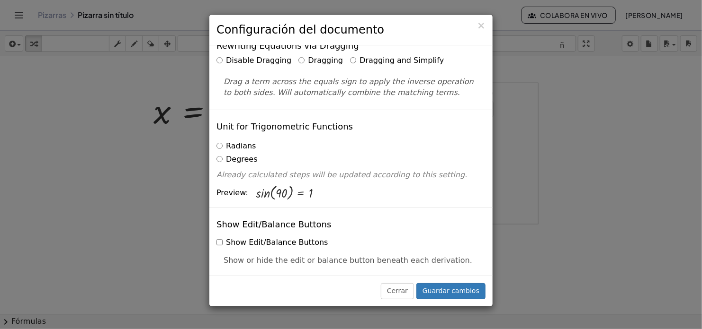
scroll to position [0, 0]
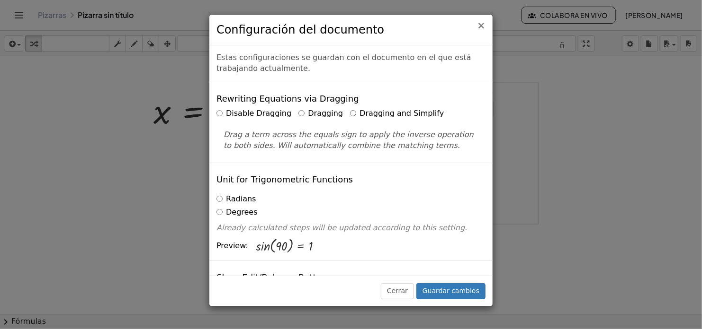
click at [482, 25] on span "×" at bounding box center [481, 25] width 9 height 11
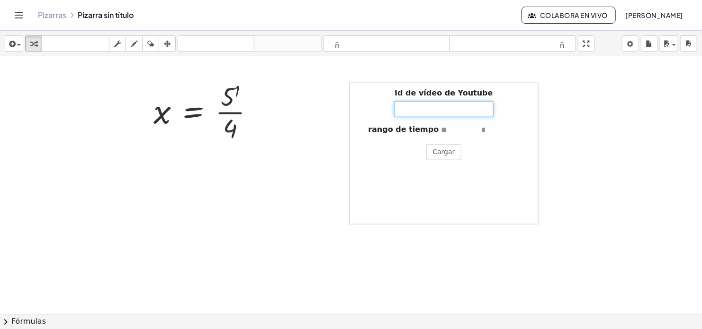
click at [433, 112] on input "Id de vídeo de Youtube" at bounding box center [443, 109] width 99 height 16
click at [501, 86] on div "Id de vídeo de Youtube rango de tiempo [GEOGRAPHIC_DATA]" at bounding box center [443, 154] width 189 height 142
click at [561, 98] on div at bounding box center [351, 57] width 702 height 1032
drag, startPoint x: 561, startPoint y: 98, endPoint x: 571, endPoint y: 123, distance: 27.6
click at [571, 123] on div at bounding box center [351, 57] width 702 height 1032
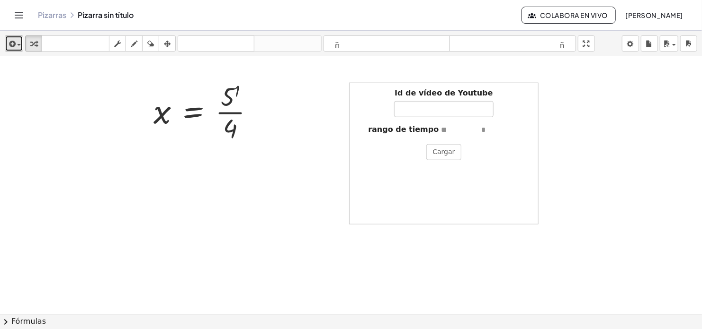
click at [15, 46] on icon "button" at bounding box center [11, 43] width 9 height 11
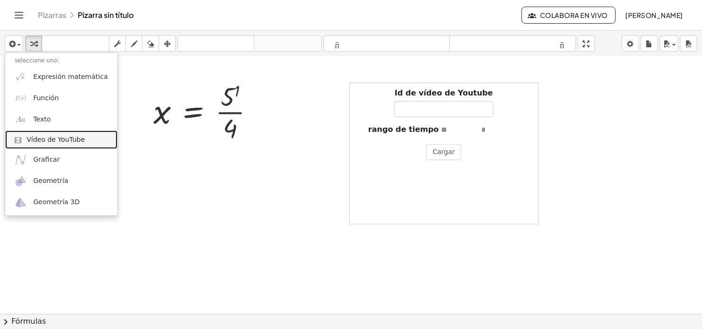
click at [54, 139] on span "Vídeo de YouTube" at bounding box center [56, 139] width 58 height 9
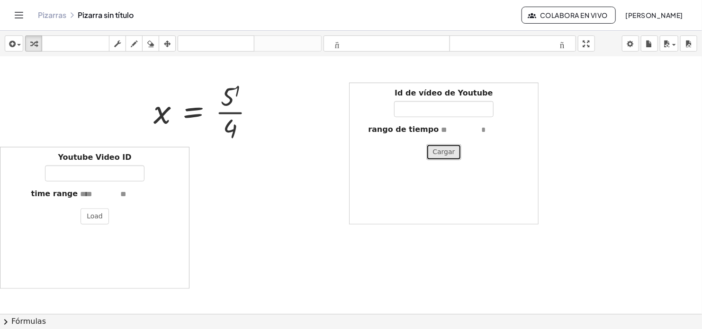
click at [450, 151] on button "Cargar" at bounding box center [443, 152] width 35 height 16
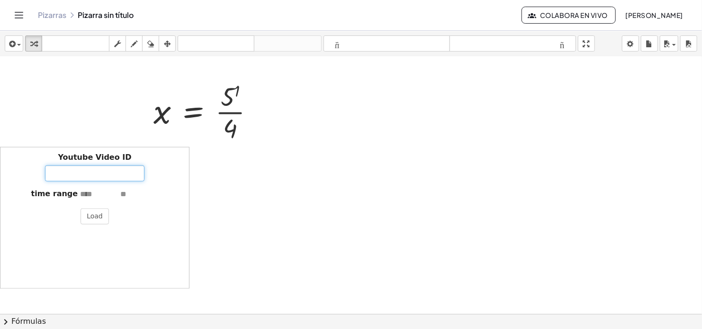
click at [110, 178] on input "Youtube Video ID" at bounding box center [94, 174] width 99 height 16
click at [120, 194] on input "text" at bounding box center [139, 194] width 38 height 11
click at [96, 217] on button "Load" at bounding box center [94, 217] width 28 height 16
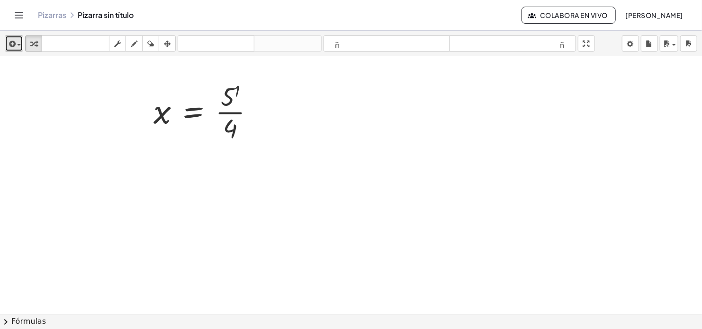
click at [17, 44] on span "button" at bounding box center [17, 45] width 2 height 7
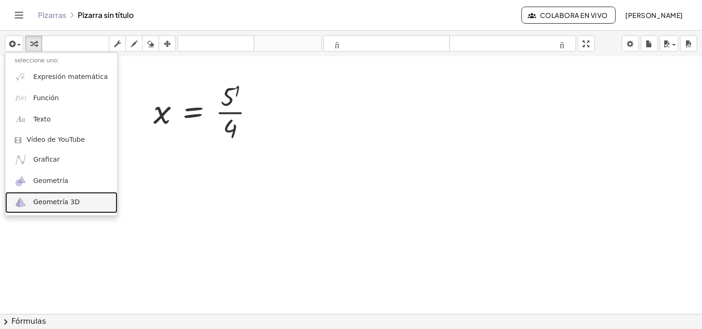
click at [63, 204] on span "Geometría 3D" at bounding box center [56, 202] width 46 height 9
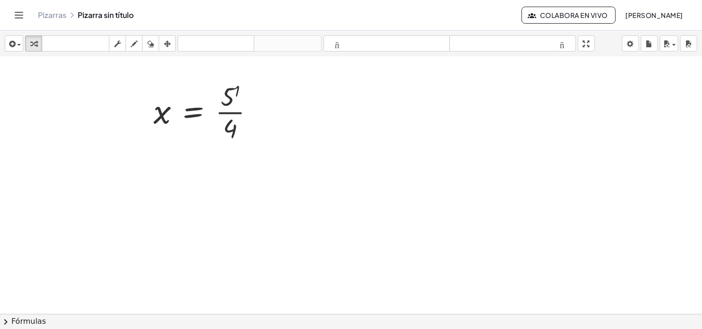
drag, startPoint x: 399, startPoint y: 144, endPoint x: 403, endPoint y: 223, distance: 79.1
click at [403, 223] on div at bounding box center [443, 154] width 189 height 142
click at [17, 44] on span "button" at bounding box center [17, 45] width 2 height 7
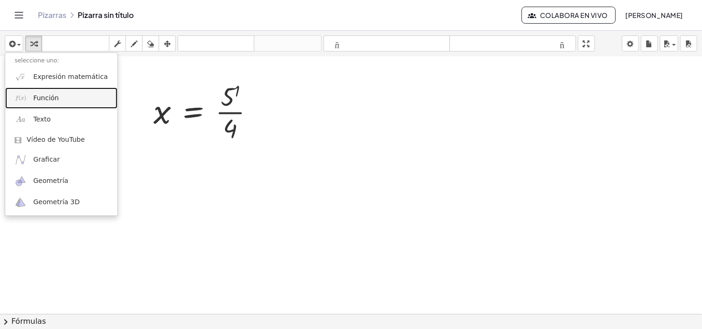
click at [56, 96] on span "Función" at bounding box center [46, 98] width 26 height 9
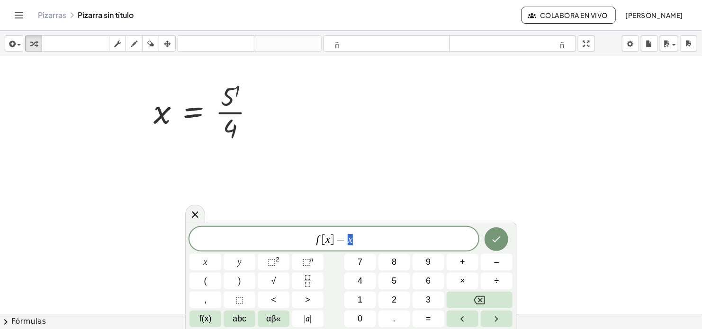
click at [358, 235] on span "f [ x ] = x" at bounding box center [333, 239] width 289 height 13
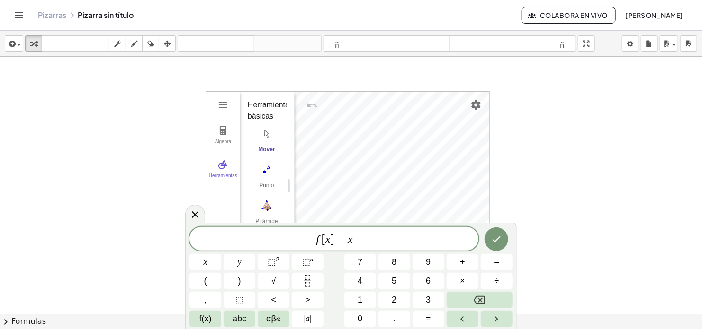
click at [365, 240] on span "f [ x ] = x" at bounding box center [333, 239] width 289 height 13
click at [348, 241] on var "x" at bounding box center [349, 239] width 5 height 12
click at [361, 239] on span "f [ x ] = x" at bounding box center [333, 239] width 289 height 13
click at [499, 240] on icon "Done" at bounding box center [495, 239] width 11 height 11
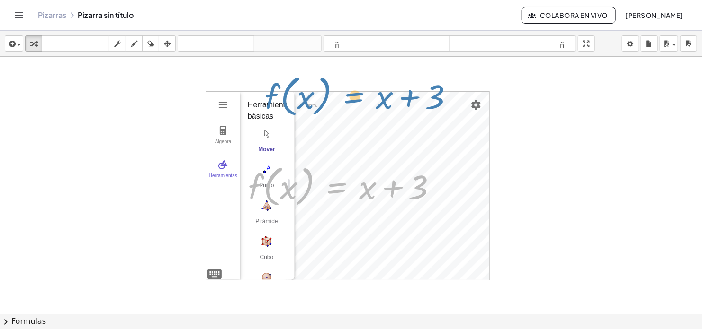
drag, startPoint x: 341, startPoint y: 191, endPoint x: 358, endPoint y: 99, distance: 92.9
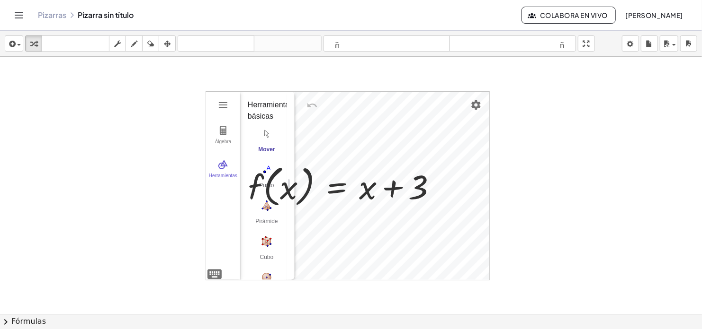
click at [488, 280] on div "Álgebra Herramientas Calculadora GeoGebra 3D Herramientas básicas Mover Punto P…" at bounding box center [347, 185] width 284 height 189
click at [476, 105] on img "Settings" at bounding box center [475, 104] width 11 height 11
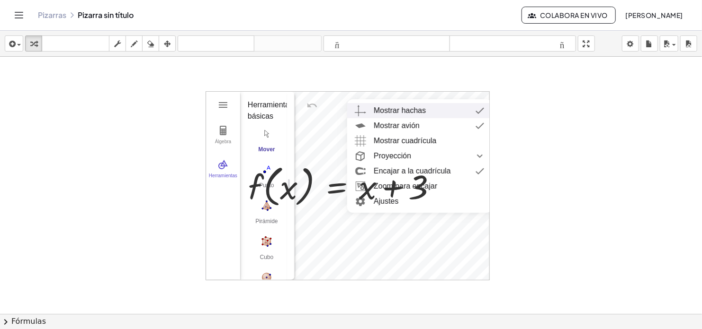
click at [480, 108] on img "3D Calculator" at bounding box center [479, 110] width 17 height 15
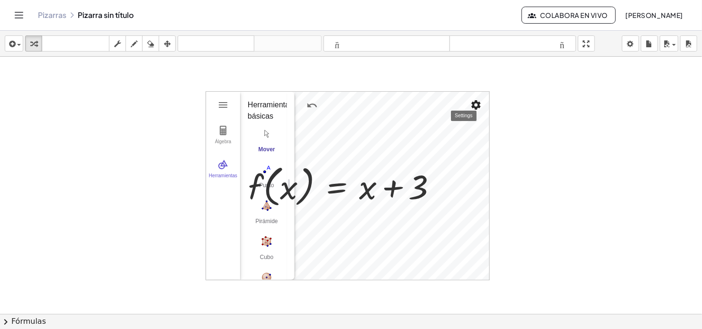
click at [476, 104] on img "Settings" at bounding box center [475, 104] width 11 height 11
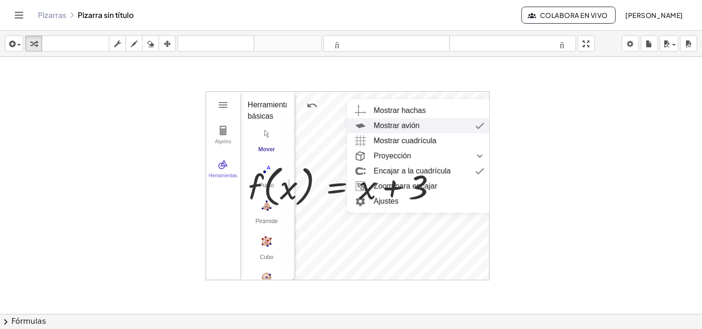
click at [482, 126] on img "3D Calculator" at bounding box center [479, 125] width 17 height 15
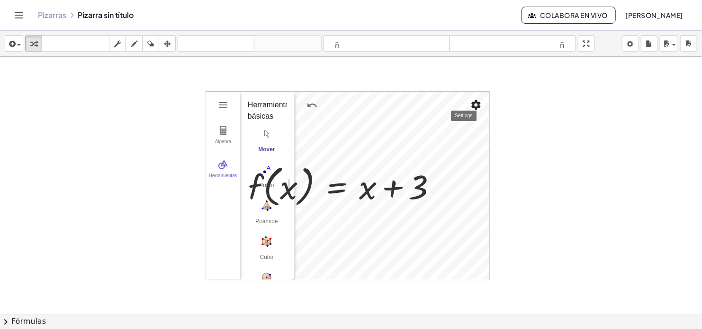
click at [477, 105] on img "Settings" at bounding box center [475, 104] width 11 height 11
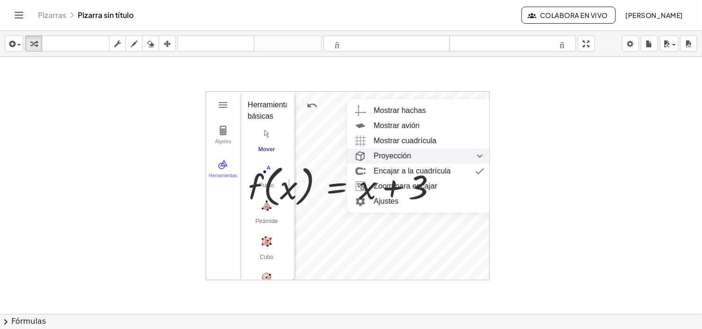
click at [481, 157] on img "Projection collapsed" at bounding box center [479, 156] width 17 height 15
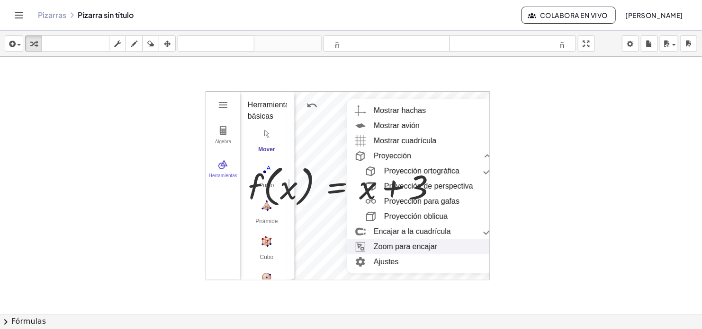
click at [429, 246] on li "Zoom para encajar" at bounding box center [423, 247] width 152 height 15
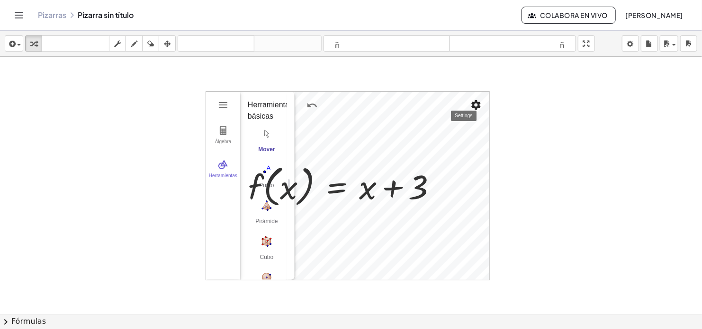
click at [478, 105] on img "Settings" at bounding box center [475, 104] width 11 height 11
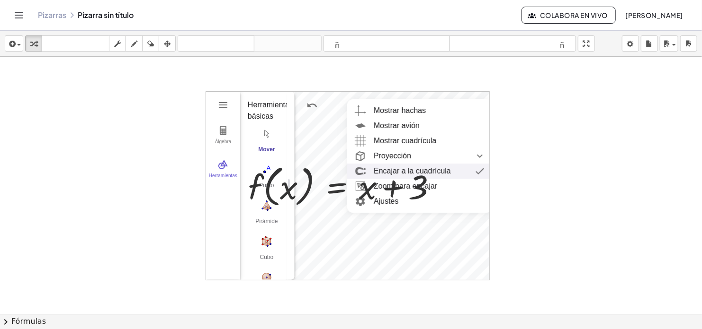
click at [481, 171] on img "3D Calculator" at bounding box center [479, 171] width 17 height 15
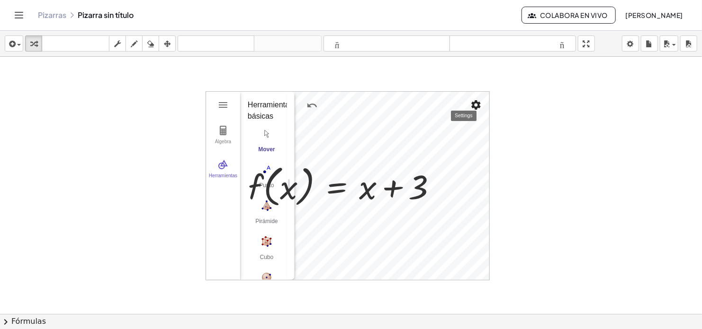
click at [474, 104] on img "Settings" at bounding box center [475, 104] width 11 height 11
click at [391, 201] on div at bounding box center [345, 185] width 205 height 49
click at [473, 106] on img "Settings" at bounding box center [475, 104] width 11 height 11
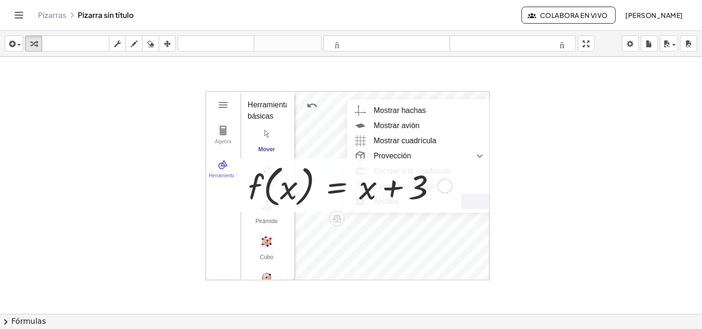
click at [396, 199] on div at bounding box center [345, 185] width 205 height 49
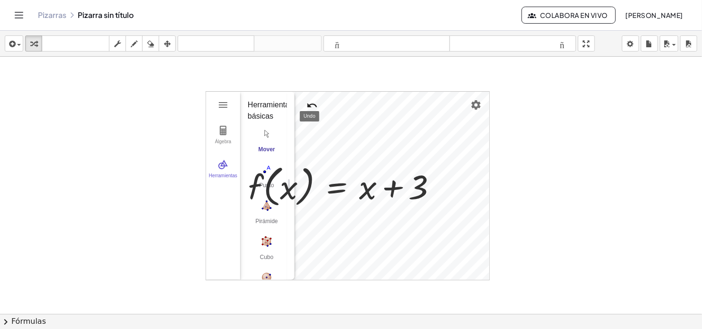
click at [312, 106] on img "Undo" at bounding box center [311, 105] width 11 height 11
click at [268, 140] on img "Move. Drag or select object" at bounding box center [267, 133] width 38 height 15
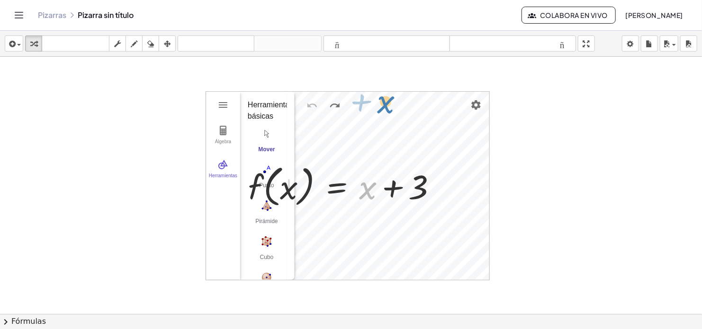
drag, startPoint x: 364, startPoint y: 192, endPoint x: 384, endPoint y: 98, distance: 95.6
click at [269, 241] on img "Cube. Select two points or other corresponding objects" at bounding box center [267, 241] width 38 height 15
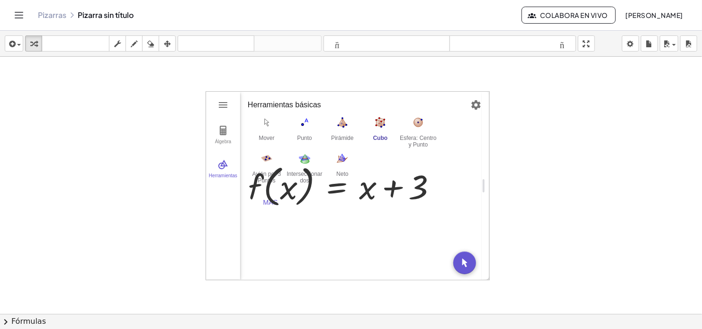
drag, startPoint x: 293, startPoint y: 273, endPoint x: 519, endPoint y: 261, distance: 227.1
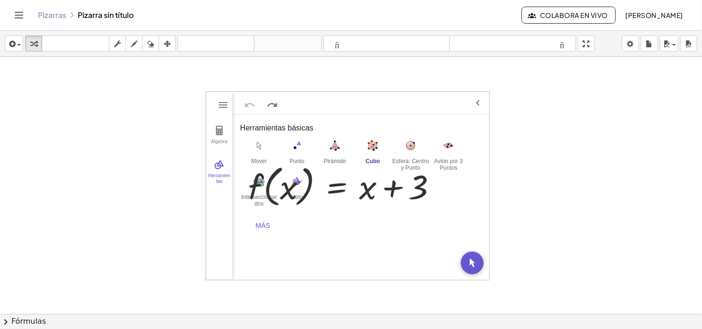
drag, startPoint x: 488, startPoint y: 182, endPoint x: 519, endPoint y: 181, distance: 31.3
click at [479, 103] on img "3D Calculator" at bounding box center [477, 103] width 11 height 11
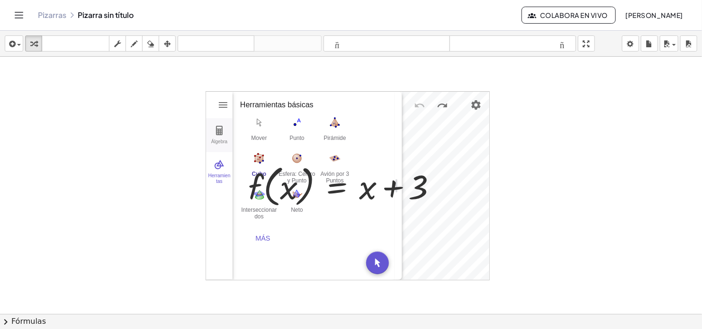
click at [223, 136] on button "Álgebra" at bounding box center [219, 135] width 27 height 34
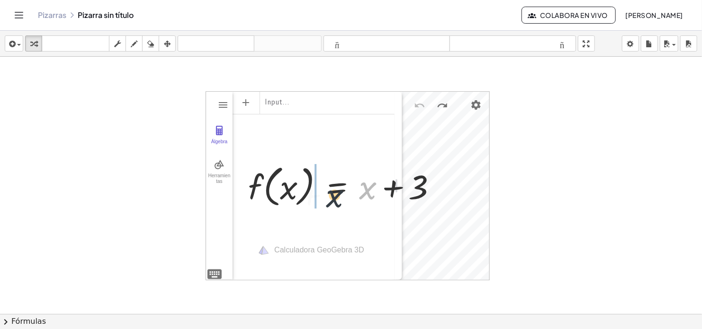
drag, startPoint x: 371, startPoint y: 186, endPoint x: 327, endPoint y: 196, distance: 45.0
click at [327, 196] on div at bounding box center [345, 185] width 205 height 49
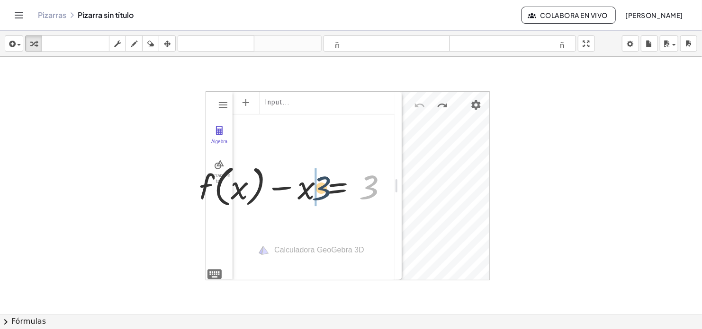
drag, startPoint x: 371, startPoint y: 190, endPoint x: 320, endPoint y: 191, distance: 51.1
click at [320, 191] on div at bounding box center [296, 185] width 205 height 49
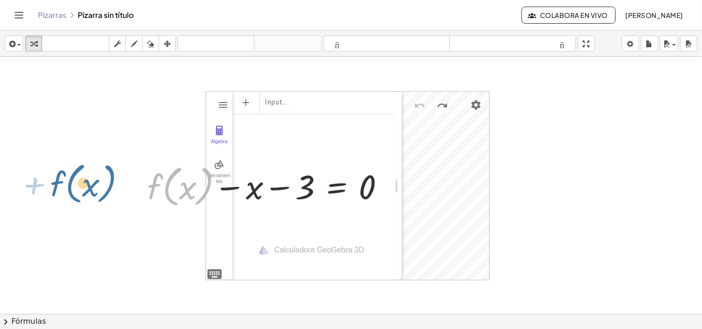
drag, startPoint x: 207, startPoint y: 189, endPoint x: 107, endPoint y: 186, distance: 99.5
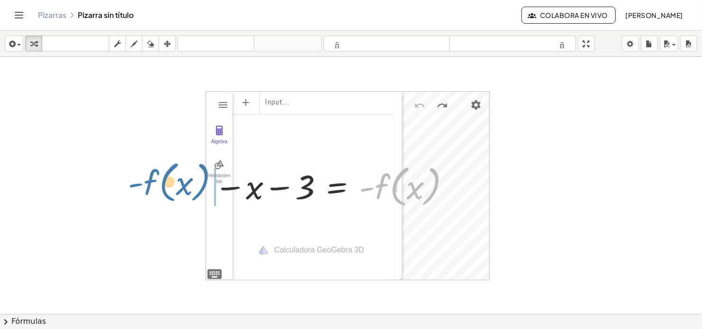
drag, startPoint x: 431, startPoint y: 190, endPoint x: 199, endPoint y: 186, distance: 232.0
click at [200, 186] on div "f ( , x ) = + x + 3 + f ( , x ) − x = 3 + f ( , x ) − x − 3 = 0 − x − 3 = + 0 −…" at bounding box center [334, 186] width 269 height 54
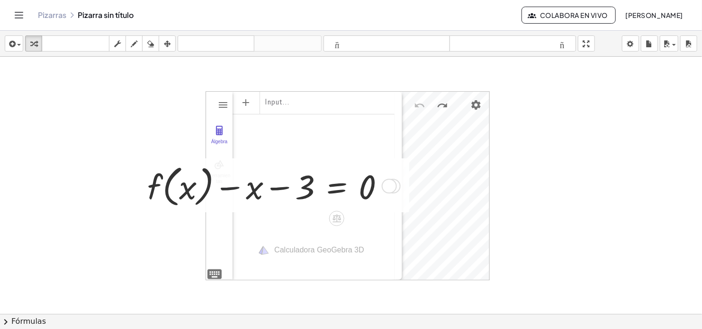
click at [220, 168] on div at bounding box center [269, 185] width 255 height 49
drag, startPoint x: 251, startPoint y: 191, endPoint x: 254, endPoint y: 232, distance: 40.8
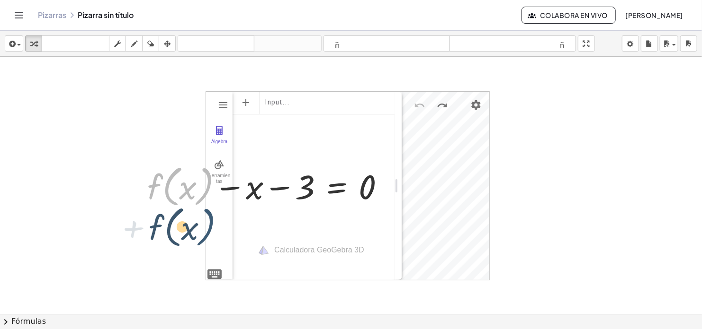
drag, startPoint x: 202, startPoint y: 196, endPoint x: 204, endPoint y: 245, distance: 49.3
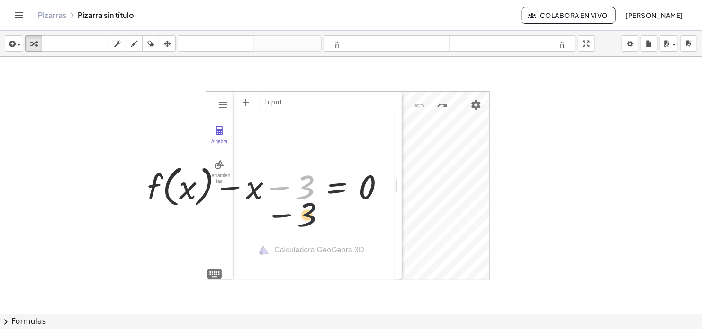
drag, startPoint x: 310, startPoint y: 192, endPoint x: 316, endPoint y: 238, distance: 46.3
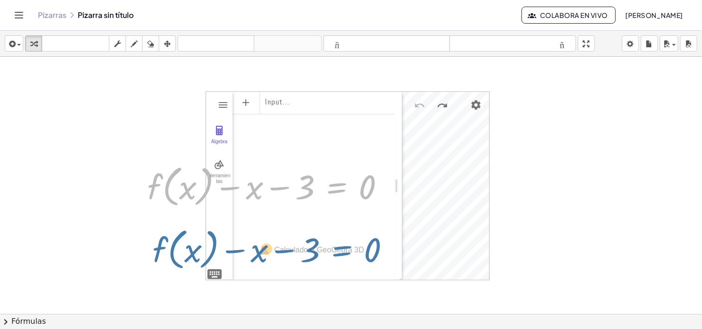
drag, startPoint x: 337, startPoint y: 189, endPoint x: 342, endPoint y: 253, distance: 63.6
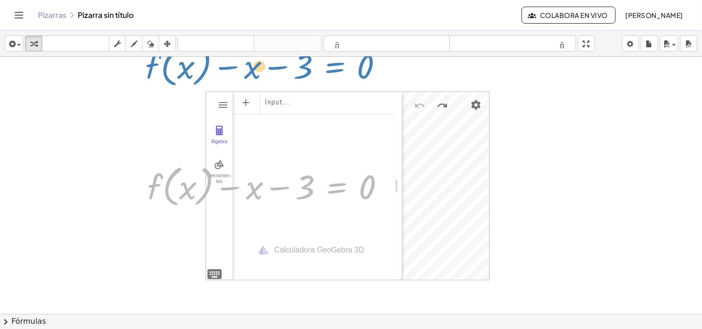
drag, startPoint x: 333, startPoint y: 192, endPoint x: 331, endPoint y: 71, distance: 120.7
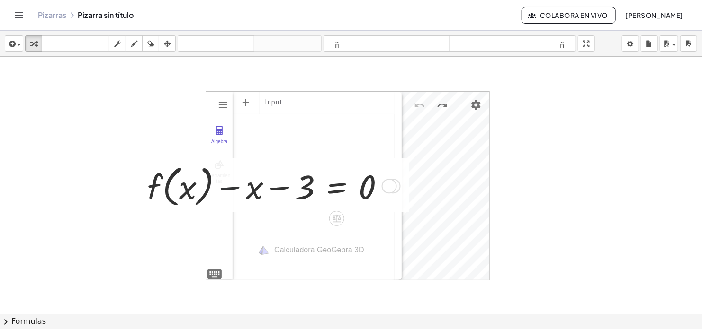
click at [221, 167] on div at bounding box center [269, 185] width 255 height 49
click at [338, 220] on icon at bounding box center [336, 219] width 9 height 8
click at [357, 250] on div "Calculadora GeoGebra 3D" at bounding box center [318, 250] width 89 height 9
click at [334, 249] on div "Calculadora GeoGebra 3D" at bounding box center [318, 250] width 89 height 9
click at [397, 188] on div at bounding box center [392, 186] width 15 height 15
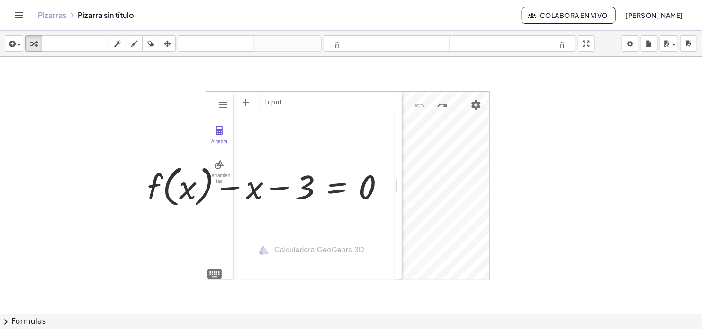
click at [473, 105] on img "Settings" at bounding box center [475, 104] width 11 height 11
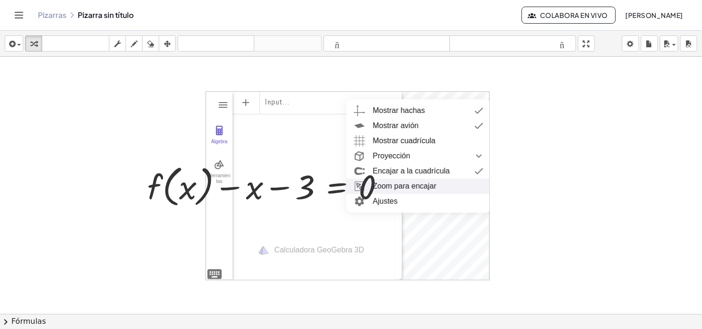
click at [425, 186] on li "Zoom para encajar" at bounding box center [418, 186] width 145 height 15
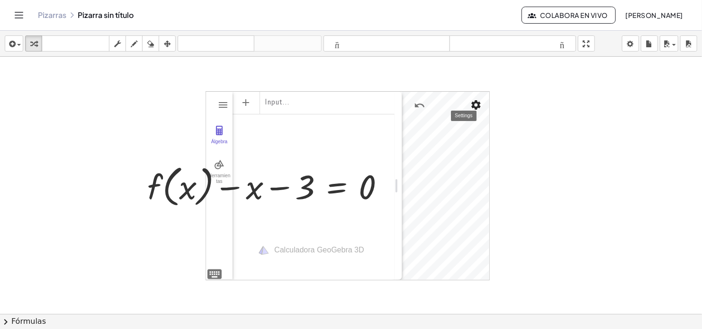
click at [479, 107] on img "Settings" at bounding box center [475, 104] width 11 height 11
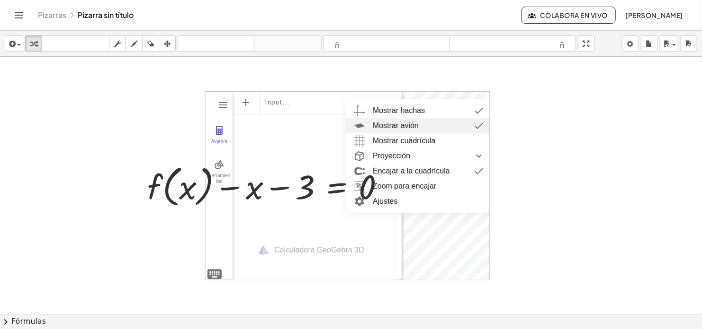
click at [429, 123] on div "Mostrar avión" at bounding box center [428, 125] width 111 height 15
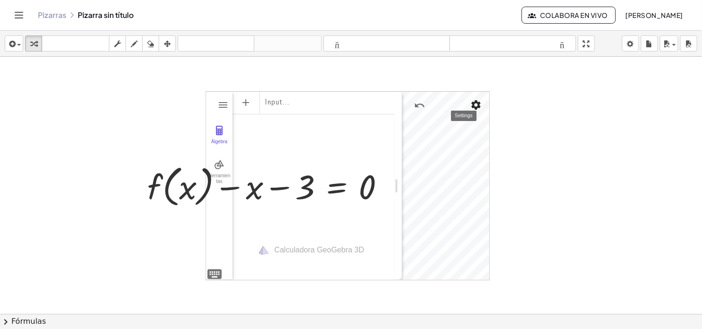
click at [471, 101] on img "Settings" at bounding box center [475, 104] width 11 height 11
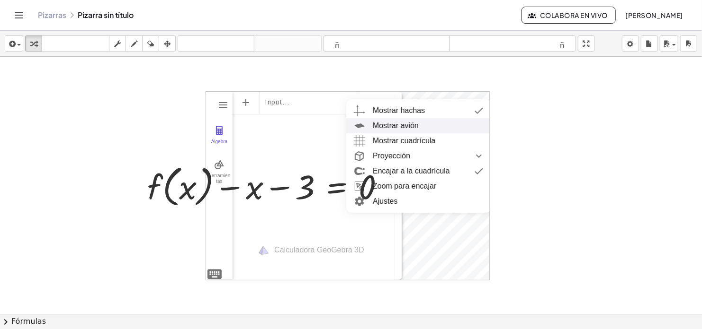
click at [418, 121] on div "Mostrar avión" at bounding box center [428, 125] width 111 height 15
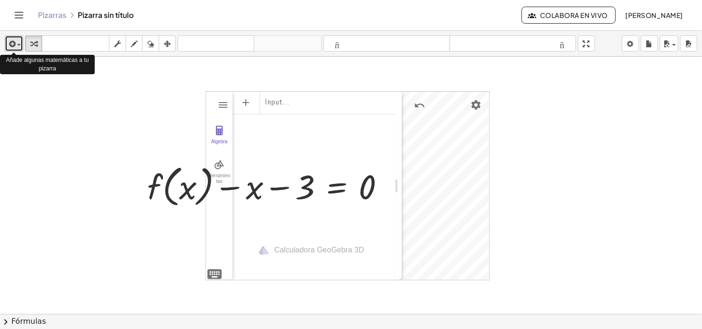
click at [20, 45] on span "button" at bounding box center [19, 45] width 4 height 2
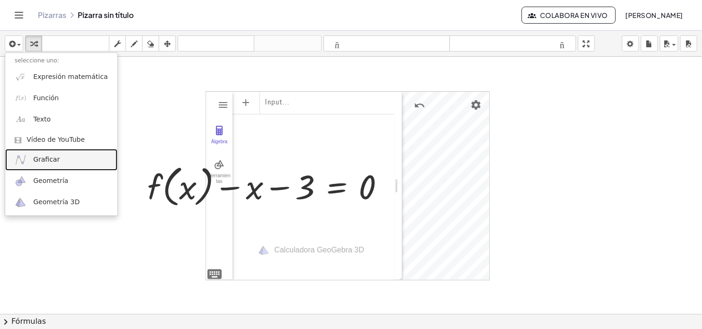
click at [49, 160] on span "Graficar" at bounding box center [46, 159] width 27 height 9
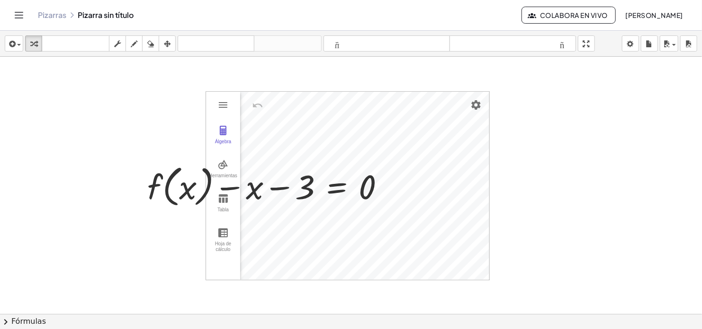
drag, startPoint x: 231, startPoint y: 187, endPoint x: 400, endPoint y: 187, distance: 169.0
click at [400, 187] on div "f ( , x ) = + x + 3 + f ( , x ) − x = 3 + f ( , x ) − x − 3 = 0 − x − 3 = + 0 −…" at bounding box center [271, 186] width 276 height 54
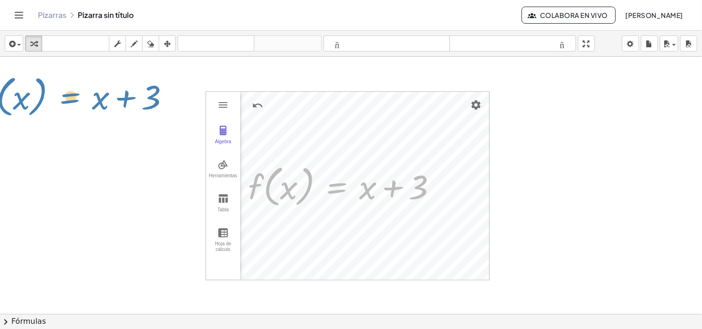
drag, startPoint x: 340, startPoint y: 189, endPoint x: 73, endPoint y: 99, distance: 282.2
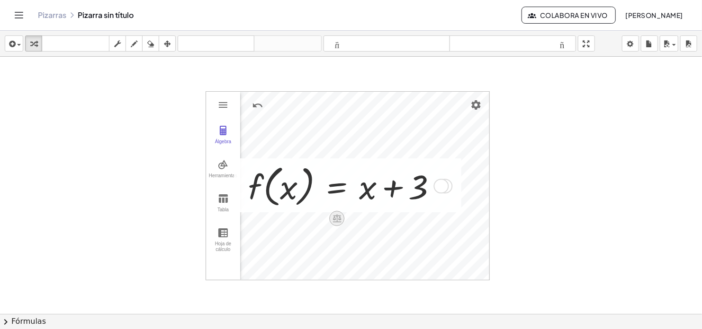
click at [334, 220] on icon at bounding box center [337, 219] width 9 height 8
click at [374, 222] on icon at bounding box center [374, 218] width 9 height 9
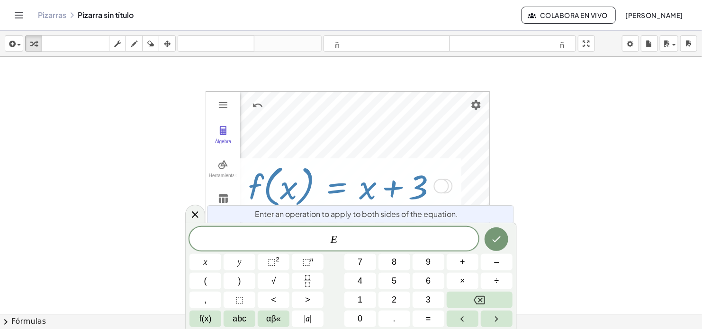
click at [363, 237] on span "E" at bounding box center [333, 239] width 289 height 13
click at [197, 214] on icon at bounding box center [194, 214] width 11 height 11
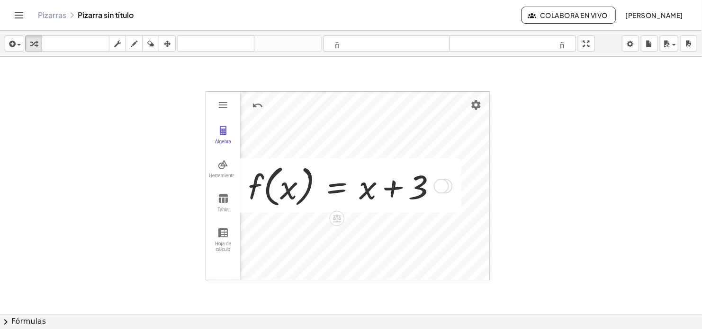
click at [337, 187] on div at bounding box center [345, 185] width 205 height 49
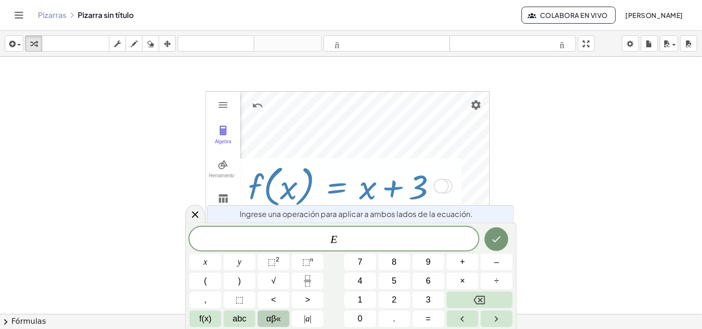
click at [277, 315] on span "αβ«" at bounding box center [273, 319] width 15 height 13
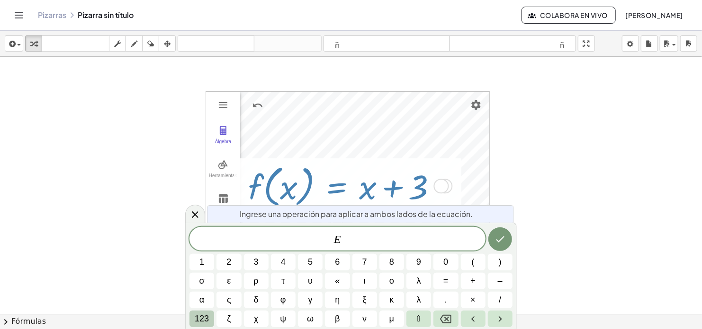
click at [206, 317] on span "123" at bounding box center [202, 319] width 14 height 13
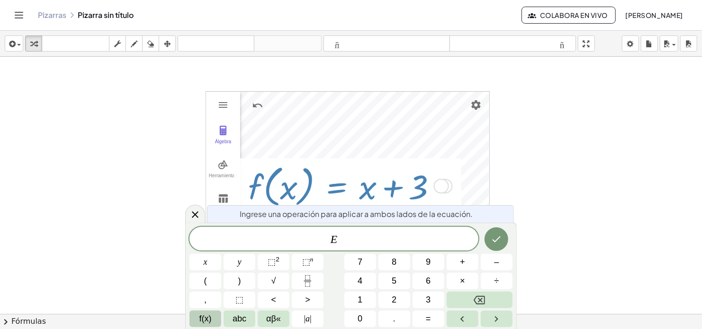
click at [208, 317] on span "f(x)" at bounding box center [205, 319] width 12 height 13
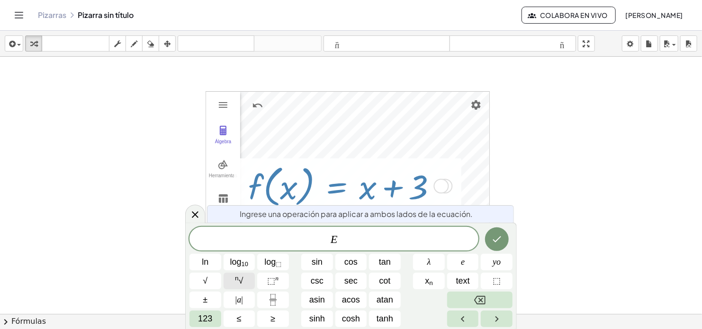
click at [245, 280] on button "n √" at bounding box center [239, 281] width 32 height 17
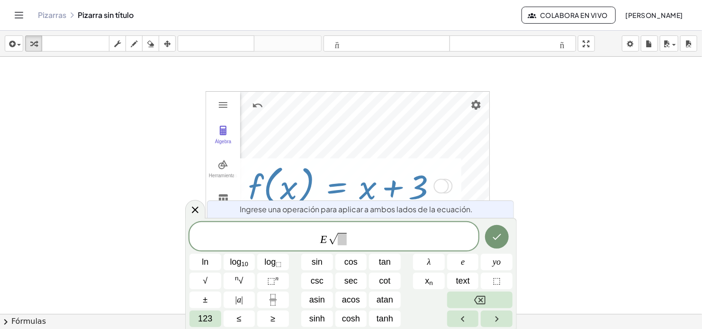
click at [329, 240] on span "√" at bounding box center [332, 239] width 9 height 11
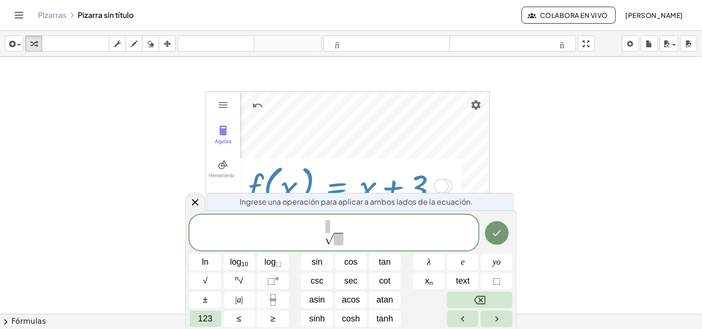
click at [329, 230] on sup at bounding box center [327, 225] width 5 height 17
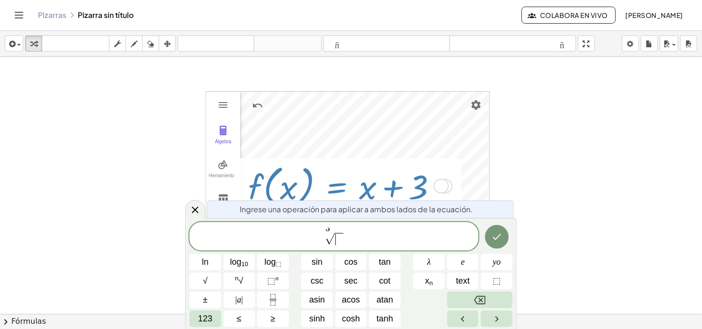
click at [341, 243] on span at bounding box center [338, 239] width 9 height 12
click at [496, 237] on icon "Done" at bounding box center [496, 236] width 11 height 11
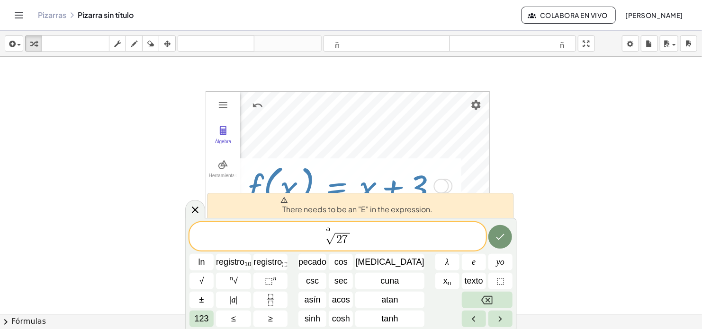
click at [353, 238] on span "3 √ 2 7" at bounding box center [337, 237] width 296 height 18
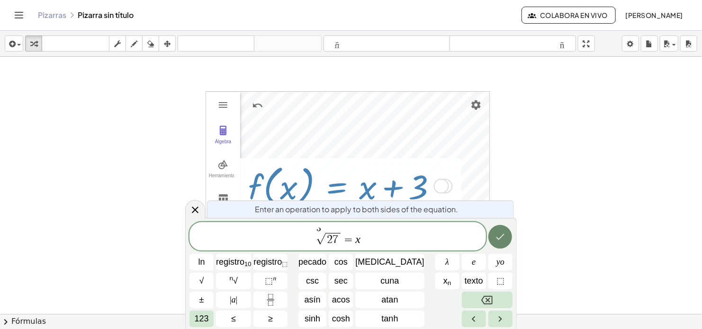
click at [496, 238] on icon "Done" at bounding box center [500, 237] width 9 height 6
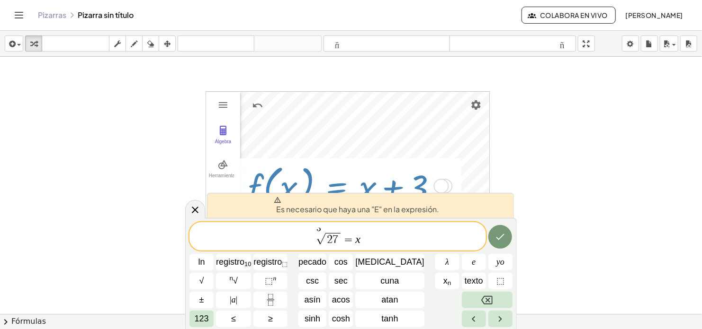
click at [325, 236] on span "2 7" at bounding box center [332, 239] width 15 height 12
click at [316, 243] on span "√" at bounding box center [320, 239] width 9 height 11
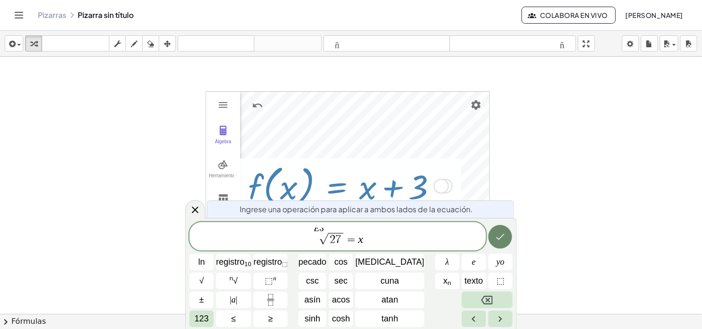
click at [496, 231] on icon "Done" at bounding box center [499, 236] width 11 height 11
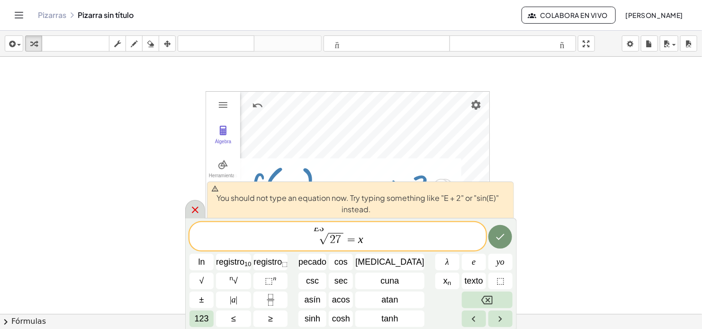
click at [191, 212] on icon at bounding box center [194, 210] width 11 height 11
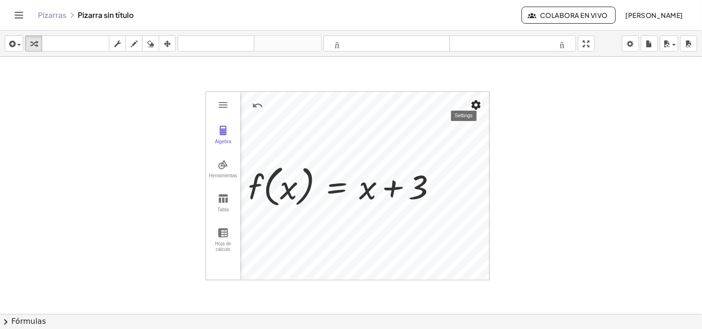
click at [480, 103] on img "Settings" at bounding box center [475, 104] width 11 height 11
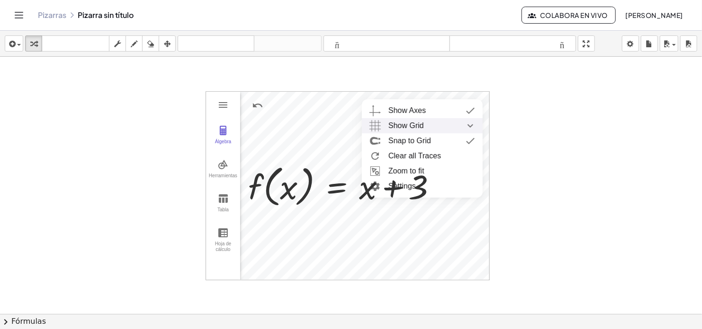
click at [402, 126] on span "Show Grid" at bounding box center [406, 125] width 36 height 15
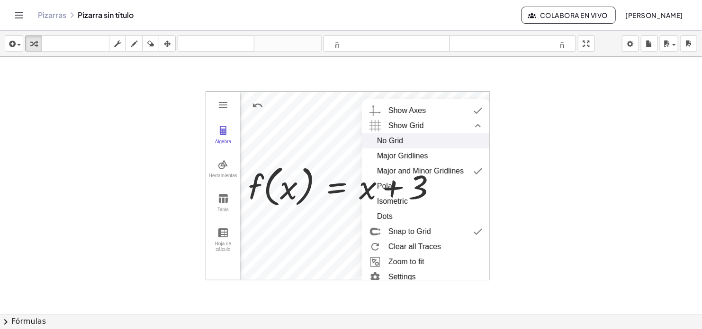
click at [407, 140] on div "No Grid" at bounding box center [426, 140] width 98 height 15
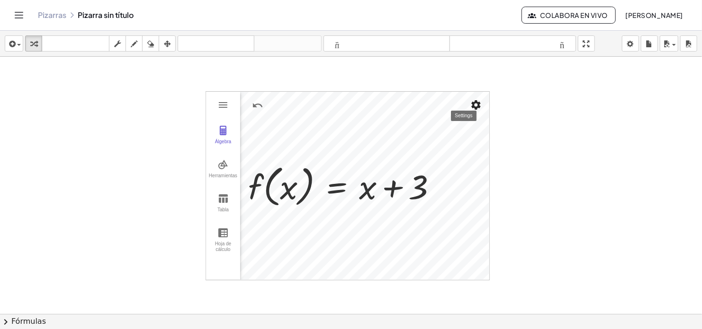
click at [476, 105] on img "Settings" at bounding box center [475, 104] width 11 height 11
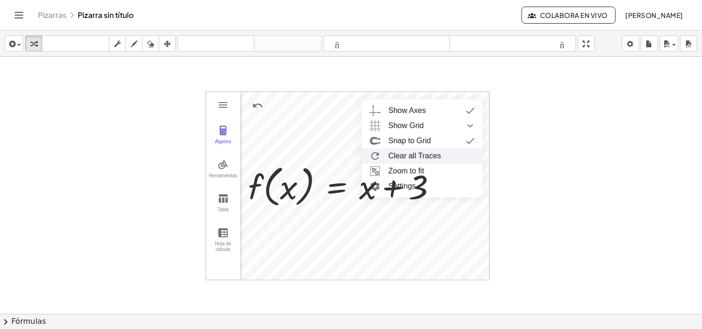
click at [413, 155] on li "Clear all Traces" at bounding box center [422, 156] width 121 height 15
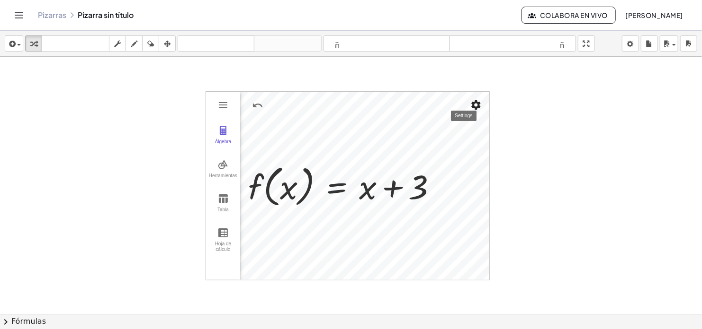
click at [476, 105] on img "Settings" at bounding box center [475, 104] width 11 height 11
click at [382, 192] on div at bounding box center [345, 185] width 205 height 49
click at [226, 106] on img "Graphing Calculator" at bounding box center [222, 104] width 11 height 11
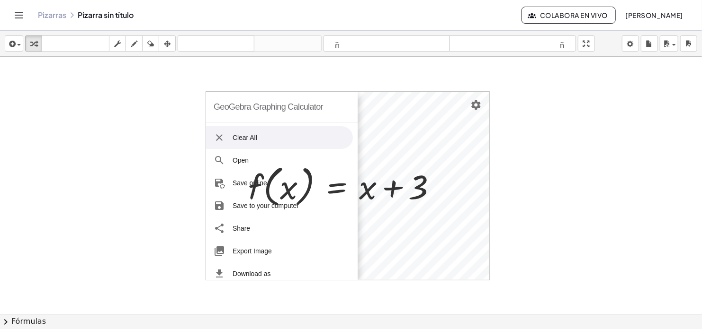
click at [245, 135] on li "Clear All" at bounding box center [279, 137] width 147 height 23
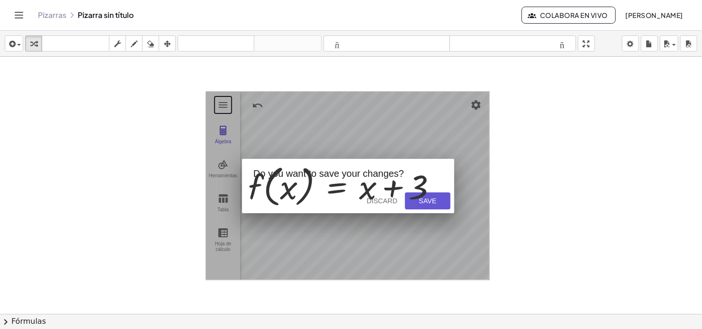
click at [435, 198] on div at bounding box center [345, 185] width 205 height 49
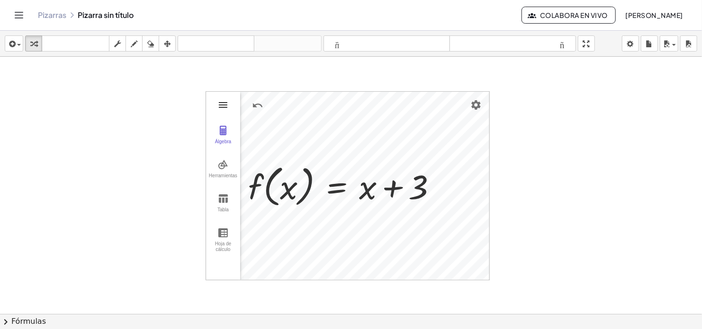
click at [219, 105] on img "Graphing Calculator" at bounding box center [222, 104] width 11 height 11
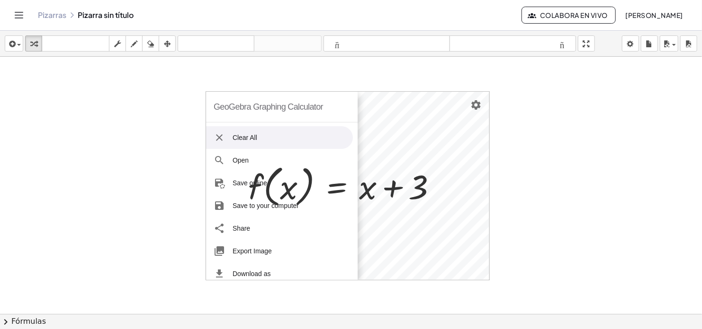
click at [252, 137] on li "Clear All" at bounding box center [279, 137] width 147 height 23
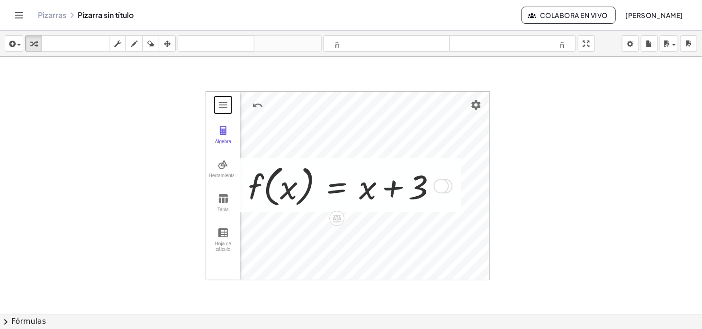
click at [379, 200] on div at bounding box center [345, 185] width 205 height 49
click at [218, 112] on button "Graphing Calculator" at bounding box center [222, 105] width 17 height 17
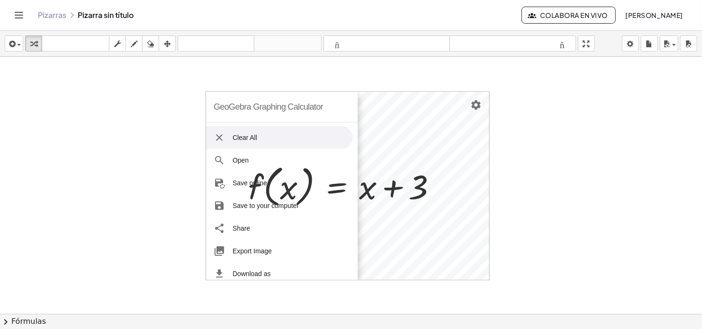
click at [248, 134] on li "Clear All" at bounding box center [279, 137] width 147 height 23
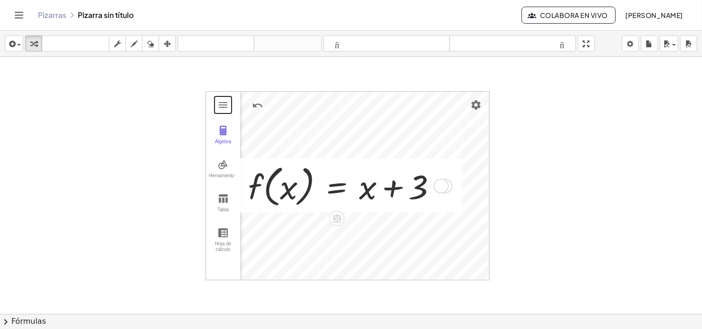
click at [430, 200] on div at bounding box center [345, 185] width 205 height 49
click at [482, 107] on button "Settings" at bounding box center [475, 105] width 17 height 17
click at [456, 188] on div "f ( , x ) = + x + 3 + f ( , x ) − x = 3 + f ( , x ) − x − 3 = 0 − x − 3 = + 0 −…" at bounding box center [347, 186] width 227 height 54
click at [478, 105] on img "Settings" at bounding box center [475, 104] width 11 height 11
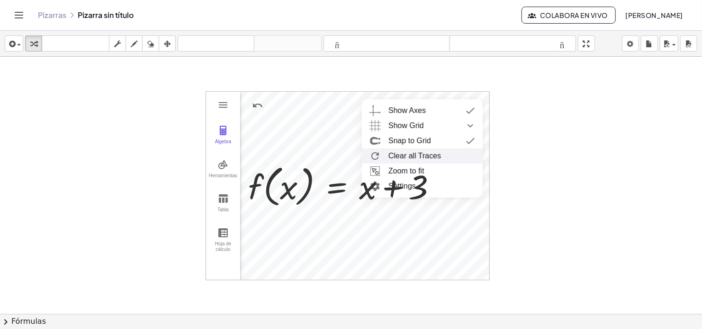
click at [427, 156] on li "Clear all Traces" at bounding box center [422, 156] width 121 height 15
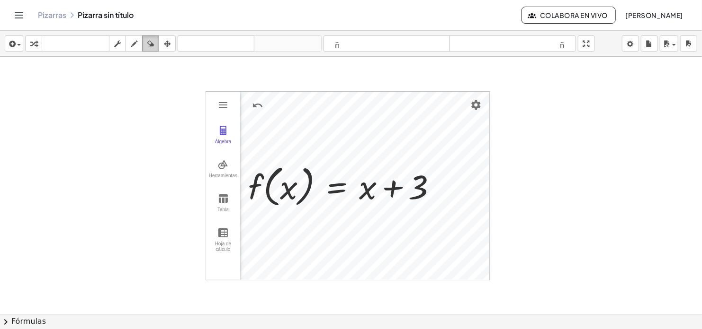
click at [149, 44] on icon "button" at bounding box center [150, 43] width 7 height 11
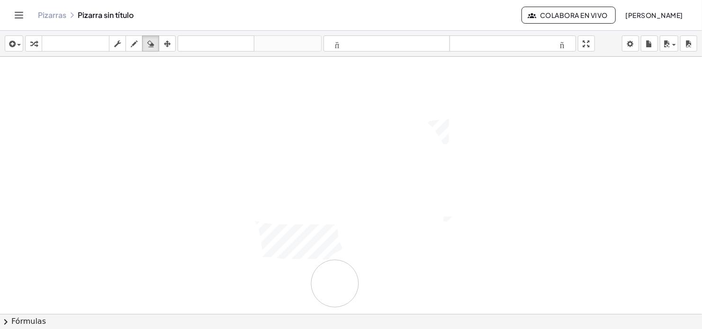
drag, startPoint x: 214, startPoint y: 123, endPoint x: 393, endPoint y: 271, distance: 232.3
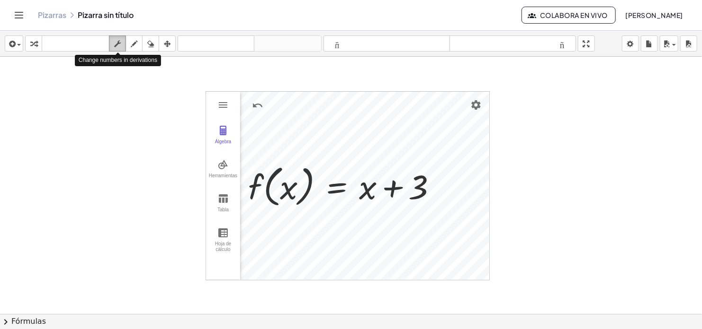
click at [120, 44] on icon "button" at bounding box center [117, 43] width 7 height 11
click at [133, 42] on icon "button" at bounding box center [134, 43] width 7 height 11
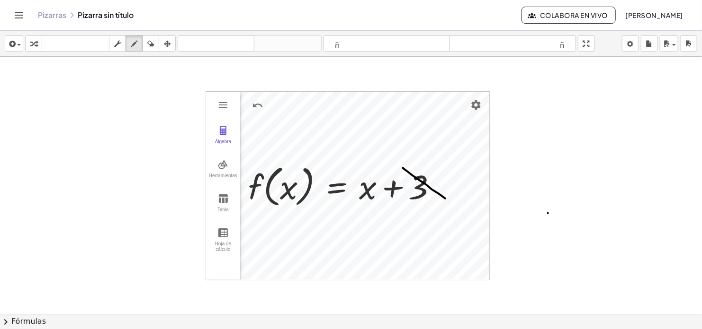
drag, startPoint x: 403, startPoint y: 168, endPoint x: 464, endPoint y: 213, distance: 76.2
drag, startPoint x: 441, startPoint y: 160, endPoint x: 399, endPoint y: 237, distance: 87.3
drag, startPoint x: 433, startPoint y: 188, endPoint x: 496, endPoint y: 196, distance: 63.4
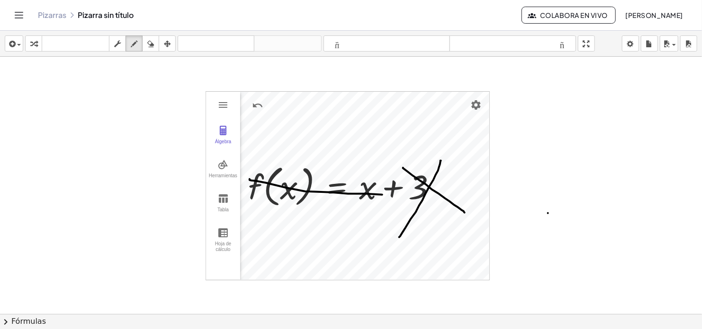
click at [118, 47] on icon "button" at bounding box center [117, 43] width 7 height 11
click at [223, 164] on img "Graphing Calculator" at bounding box center [222, 164] width 11 height 11
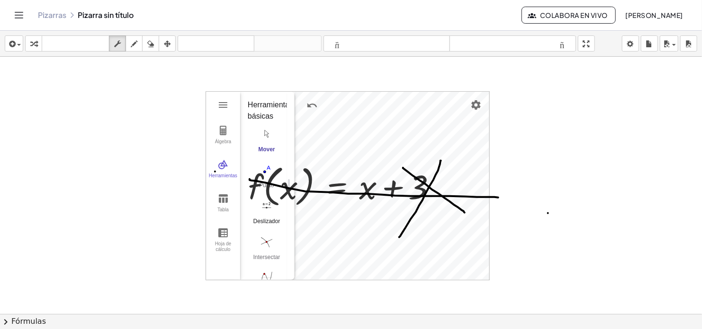
click at [264, 222] on div "Deslizador" at bounding box center [267, 224] width 38 height 13
click at [225, 240] on button "Hoja de cálculo" at bounding box center [223, 238] width 34 height 34
click at [17, 46] on div "button" at bounding box center [14, 43] width 14 height 11
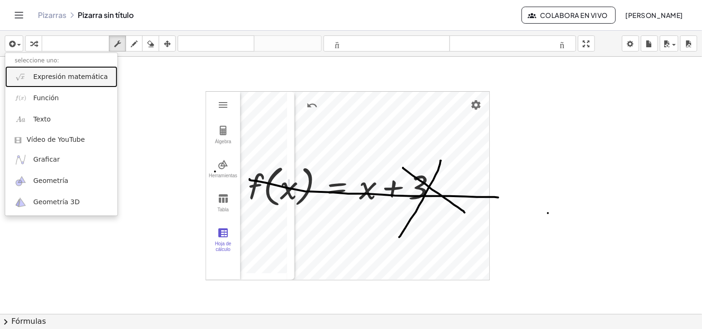
click at [49, 76] on span "Expresión matemática" at bounding box center [70, 76] width 74 height 9
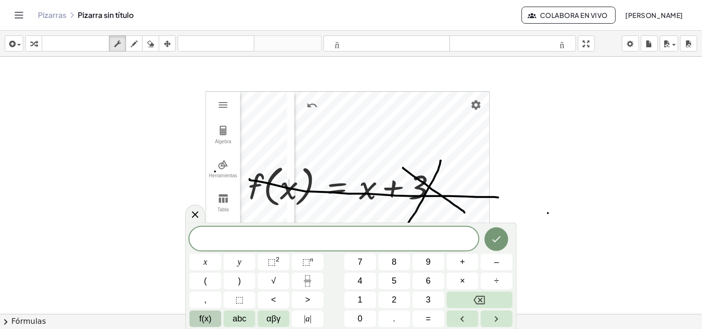
click at [212, 318] on button "f(x)" at bounding box center [205, 319] width 32 height 17
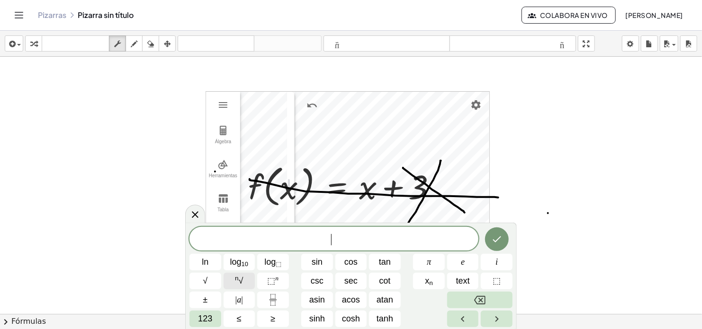
click at [246, 282] on button "n √" at bounding box center [239, 281] width 32 height 17
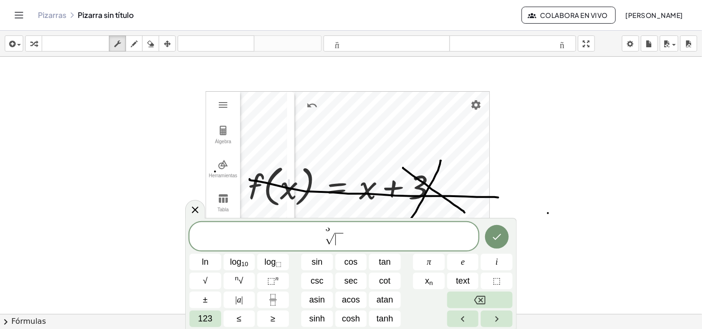
click at [338, 242] on span at bounding box center [338, 239] width 9 height 12
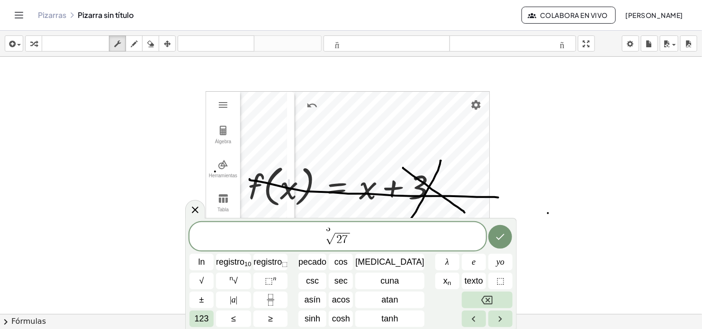
click at [380, 239] on span "3 √ 2 7" at bounding box center [337, 237] width 296 height 18
click at [503, 239] on button "Done" at bounding box center [500, 237] width 24 height 24
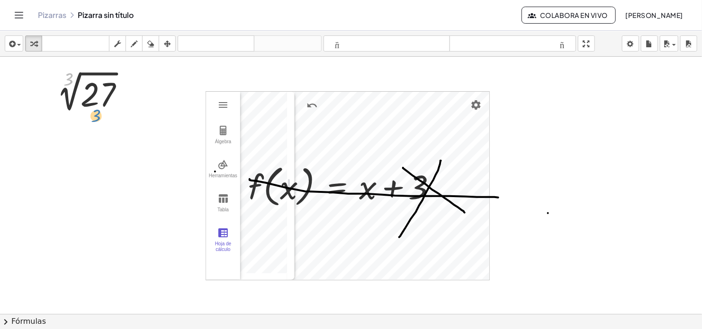
drag, startPoint x: 69, startPoint y: 82, endPoint x: 96, endPoint y: 119, distance: 45.5
drag, startPoint x: 104, startPoint y: 97, endPoint x: 73, endPoint y: 89, distance: 31.2
click at [73, 89] on div at bounding box center [90, 94] width 92 height 44
drag, startPoint x: 106, startPoint y: 96, endPoint x: 113, endPoint y: 202, distance: 106.8
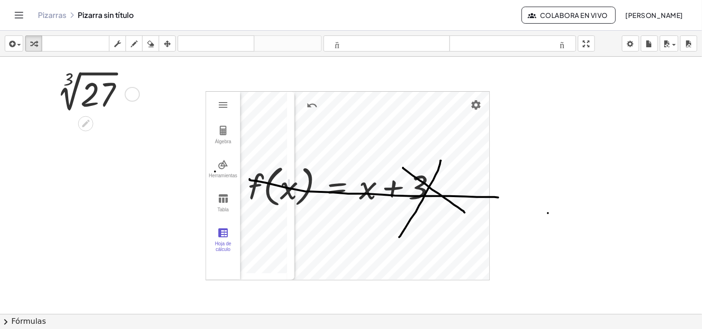
click at [132, 93] on div at bounding box center [132, 94] width 15 height 15
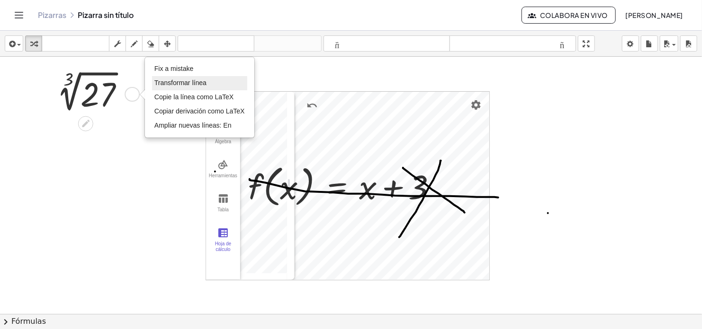
click at [197, 85] on span "Transformar línea" at bounding box center [180, 83] width 52 height 8
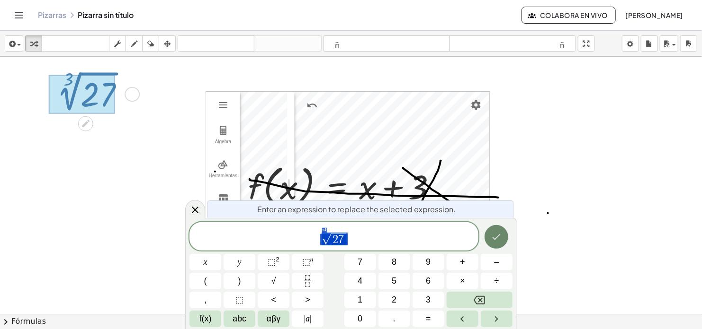
click at [498, 239] on icon "Done" at bounding box center [495, 236] width 11 height 11
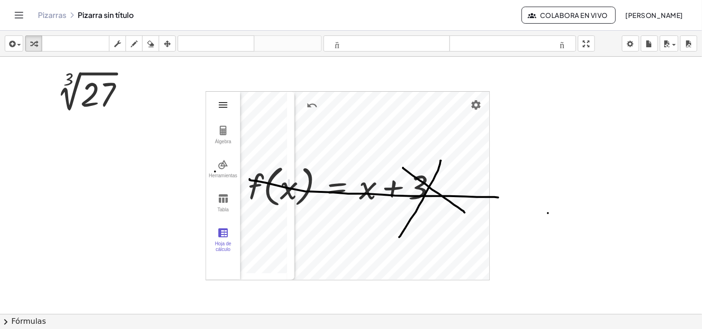
click at [222, 105] on img "Graphing Calculator" at bounding box center [222, 104] width 11 height 11
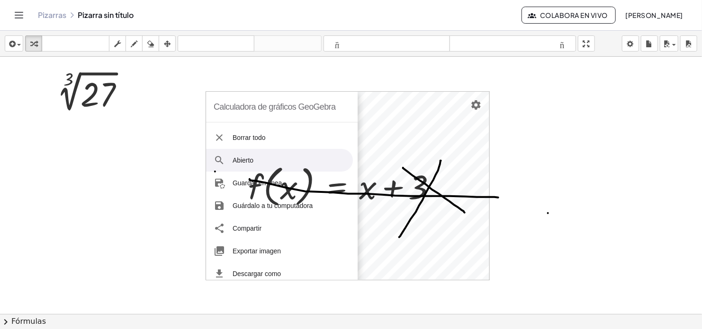
click at [222, 155] on img "Graphing Calculator" at bounding box center [219, 160] width 11 height 11
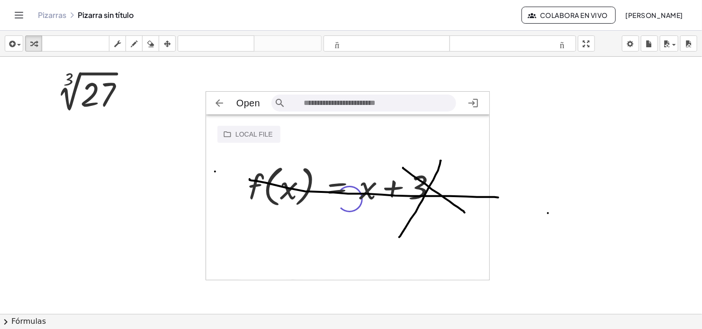
scroll to position [16, 277]
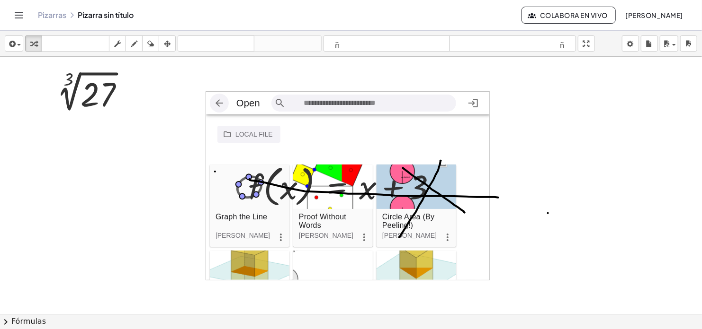
click at [218, 104] on img "Graphing Calculator" at bounding box center [219, 103] width 11 height 11
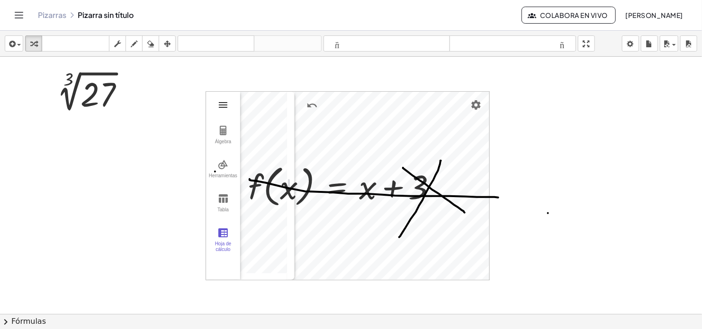
click at [225, 108] on img "Graphing Calculator" at bounding box center [222, 104] width 11 height 11
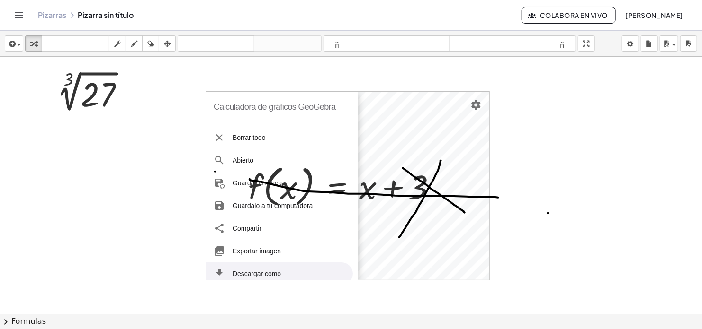
click at [267, 270] on li "Descargar como" at bounding box center [279, 274] width 147 height 23
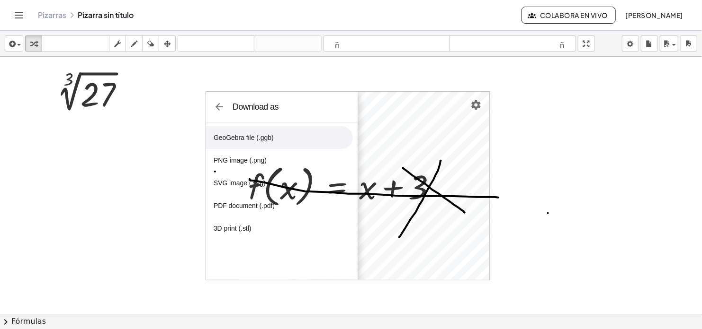
scroll to position [0, 0]
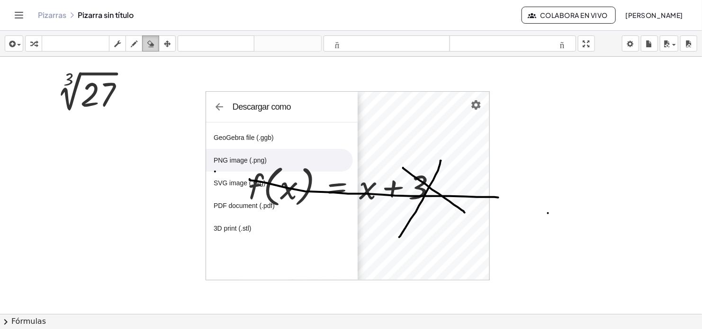
click at [149, 46] on icon "button" at bounding box center [150, 43] width 7 height 11
drag, startPoint x: 252, startPoint y: 181, endPoint x: 362, endPoint y: 192, distance: 110.4
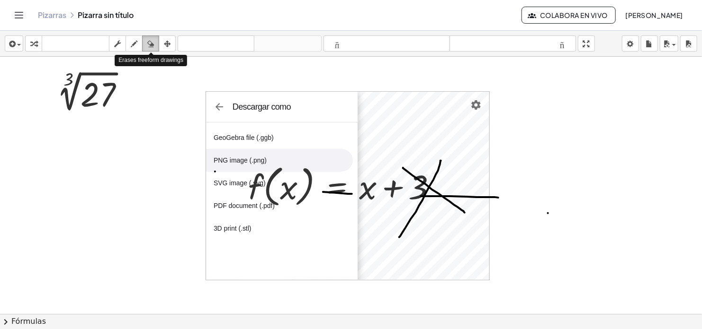
click at [151, 42] on icon "button" at bounding box center [150, 43] width 7 height 11
click at [148, 43] on icon "button" at bounding box center [150, 43] width 7 height 11
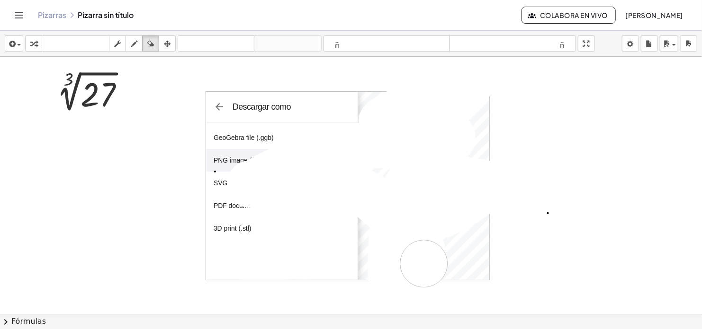
drag, startPoint x: 445, startPoint y: 196, endPoint x: 447, endPoint y: 259, distance: 63.5
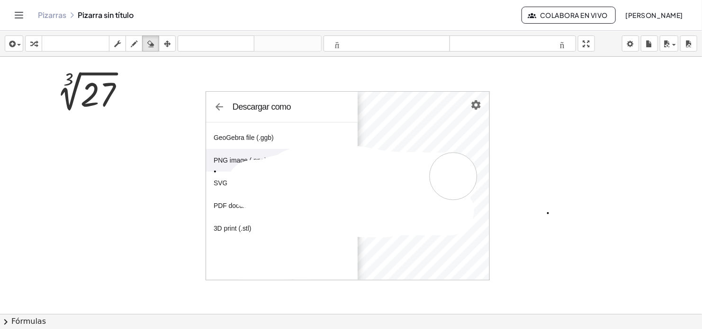
drag, startPoint x: 346, startPoint y: 211, endPoint x: 512, endPoint y: 182, distance: 168.2
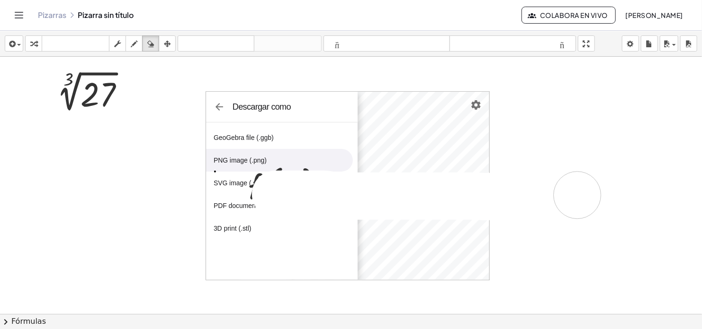
drag, startPoint x: 276, startPoint y: 194, endPoint x: 577, endPoint y: 195, distance: 301.6
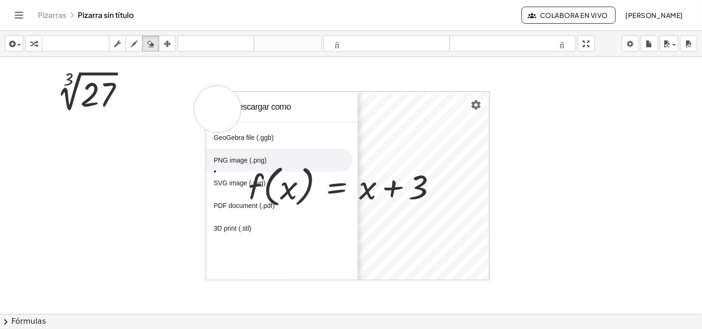
click at [629, 43] on body "**********" at bounding box center [351, 164] width 702 height 329
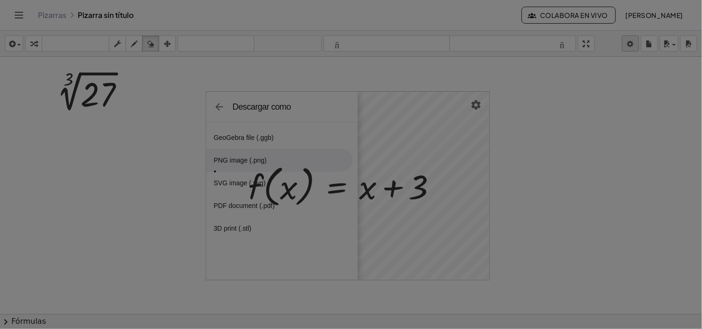
click at [630, 46] on div at bounding box center [351, 164] width 702 height 329
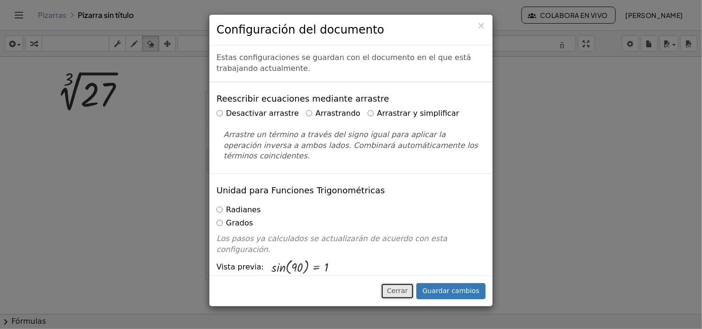
click at [411, 292] on button "Cerrar" at bounding box center [397, 292] width 33 height 16
